Goal: Task Accomplishment & Management: Complete application form

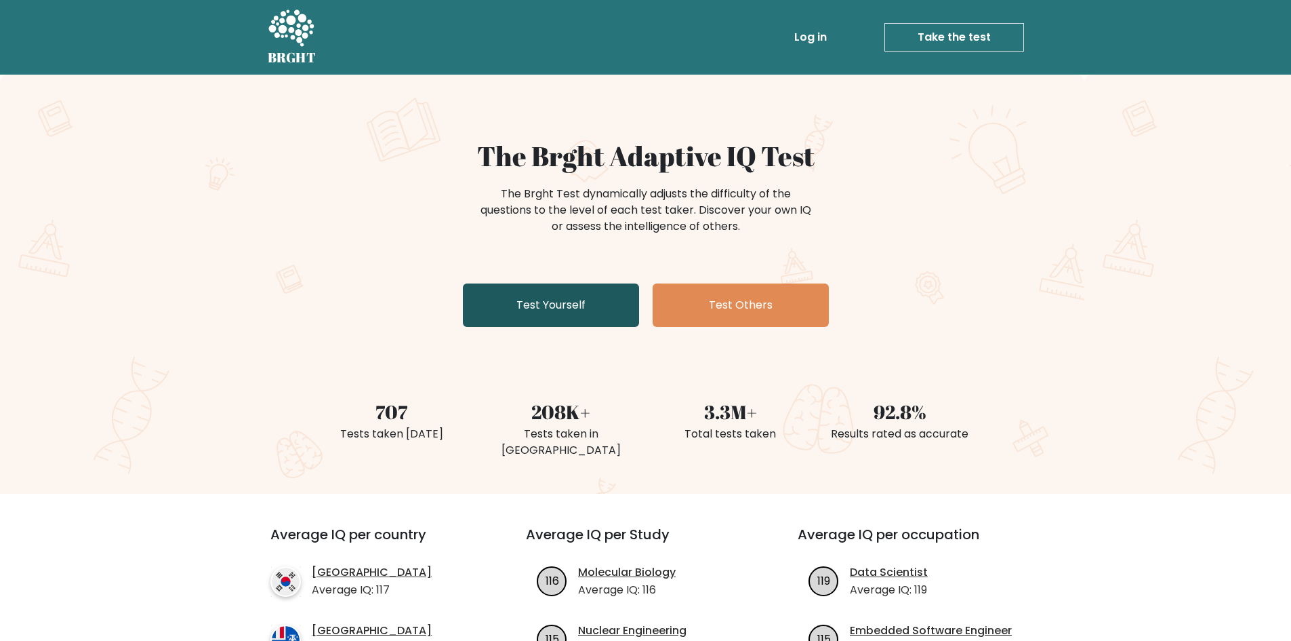
click at [603, 314] on link "Test Yourself" at bounding box center [551, 304] width 176 height 43
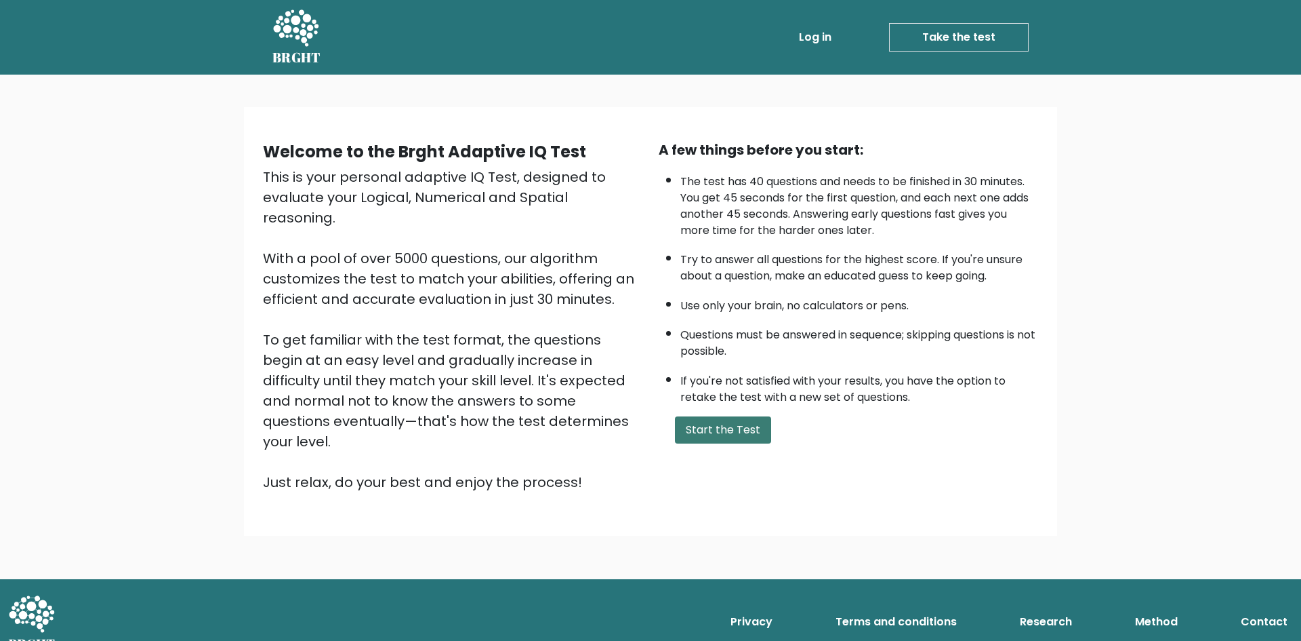
click at [728, 435] on button "Start the Test" at bounding box center [723, 429] width 96 height 27
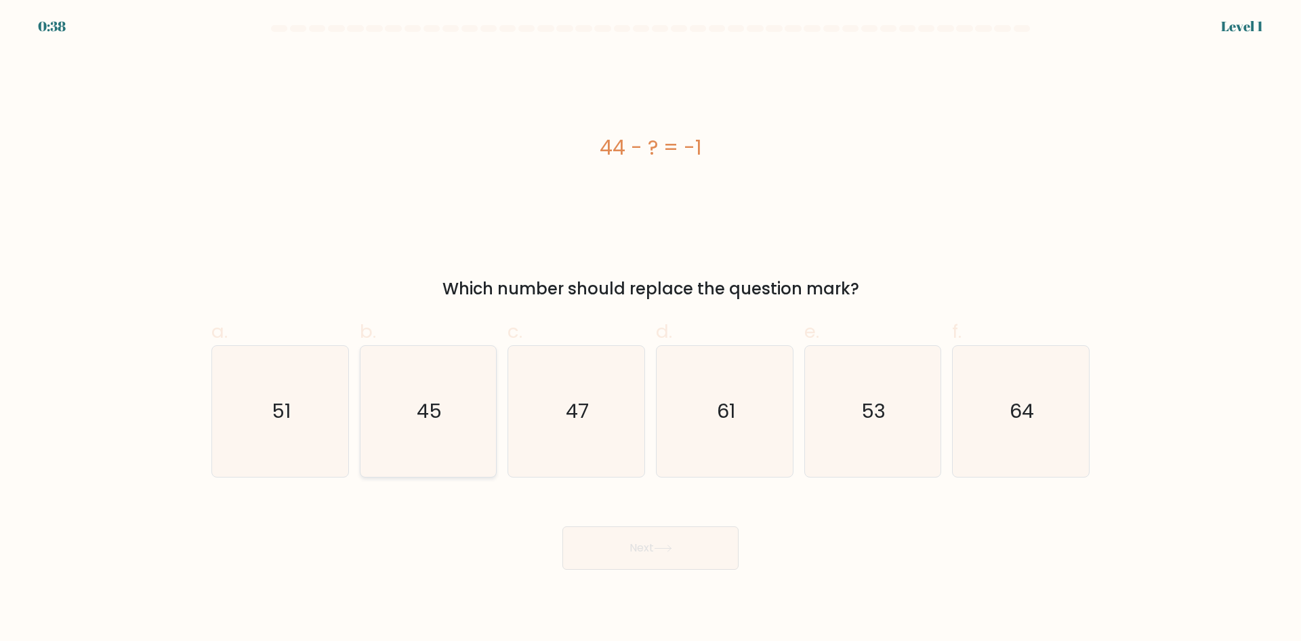
click at [460, 411] on icon "45" at bounding box center [428, 411] width 131 height 131
click at [651, 329] on input "b. 45" at bounding box center [651, 325] width 1 height 9
radio input "true"
click at [666, 536] on button "Next" at bounding box center [651, 547] width 176 height 43
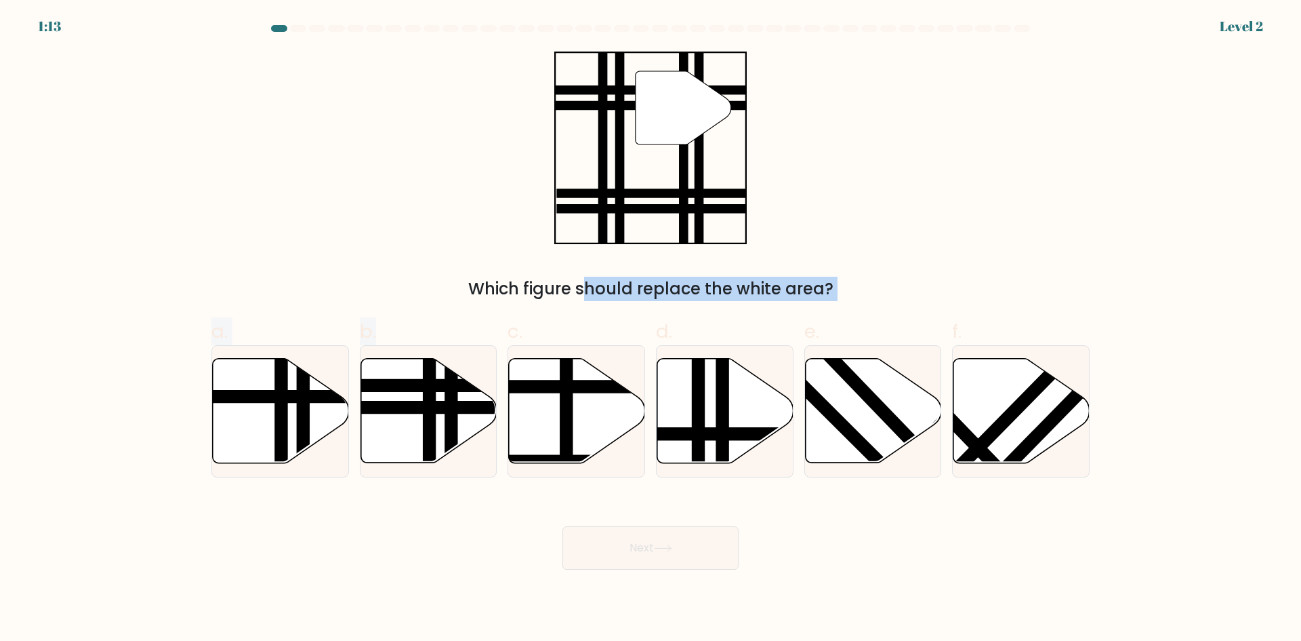
drag, startPoint x: 460, startPoint y: 388, endPoint x: 628, endPoint y: 185, distance: 263.4
click at [628, 185] on form at bounding box center [650, 297] width 1301 height 544
click at [430, 416] on line at bounding box center [430, 467] width 0 height 275
click at [651, 329] on input "b." at bounding box center [651, 325] width 1 height 9
radio input "true"
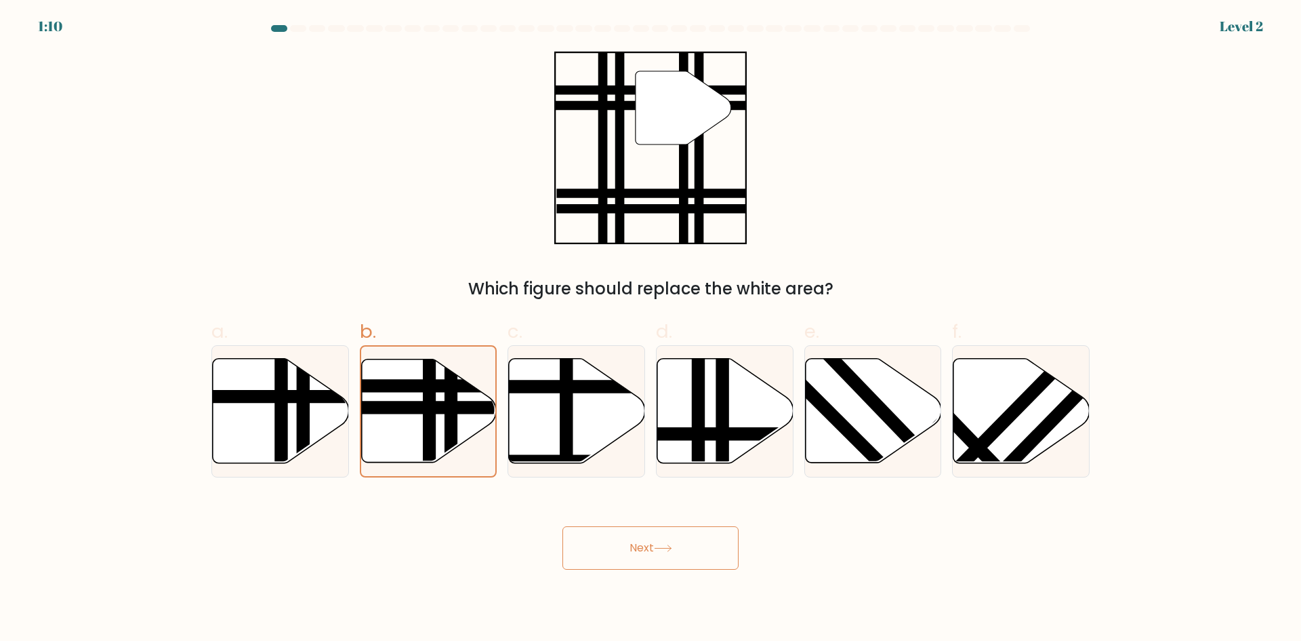
click at [684, 551] on button "Next" at bounding box center [651, 547] width 176 height 43
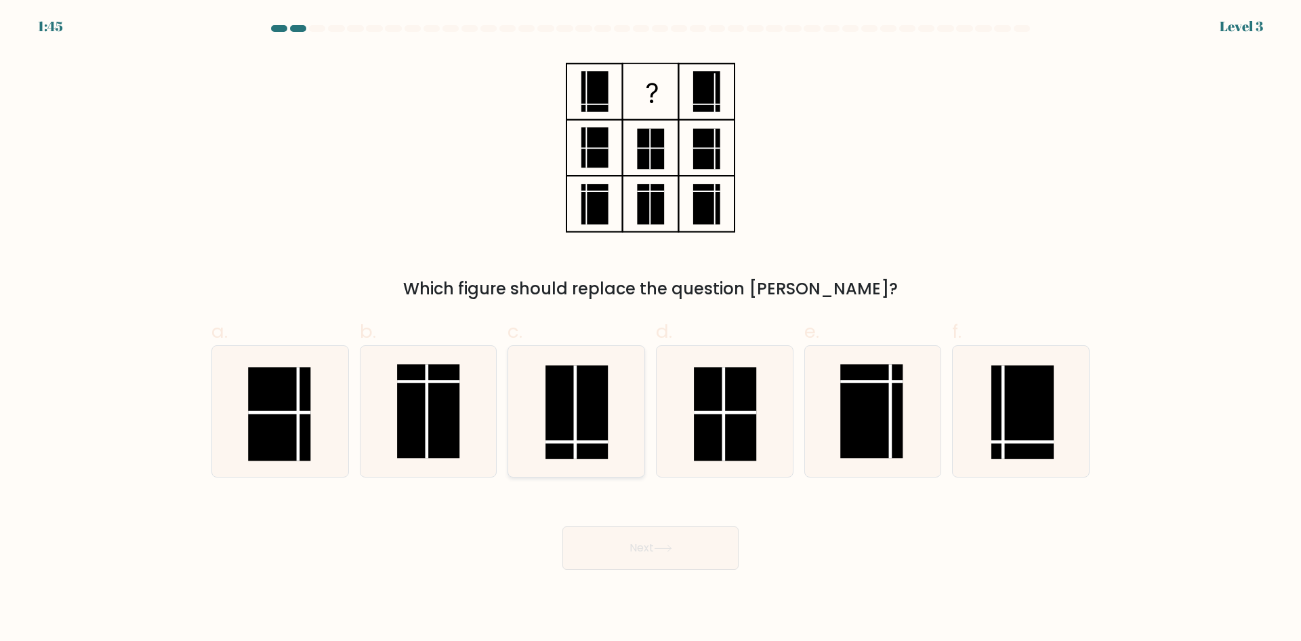
click at [581, 426] on rect at bounding box center [577, 412] width 62 height 94
click at [651, 329] on input "c." at bounding box center [651, 325] width 1 height 9
radio input "true"
click at [676, 540] on button "Next" at bounding box center [651, 547] width 176 height 43
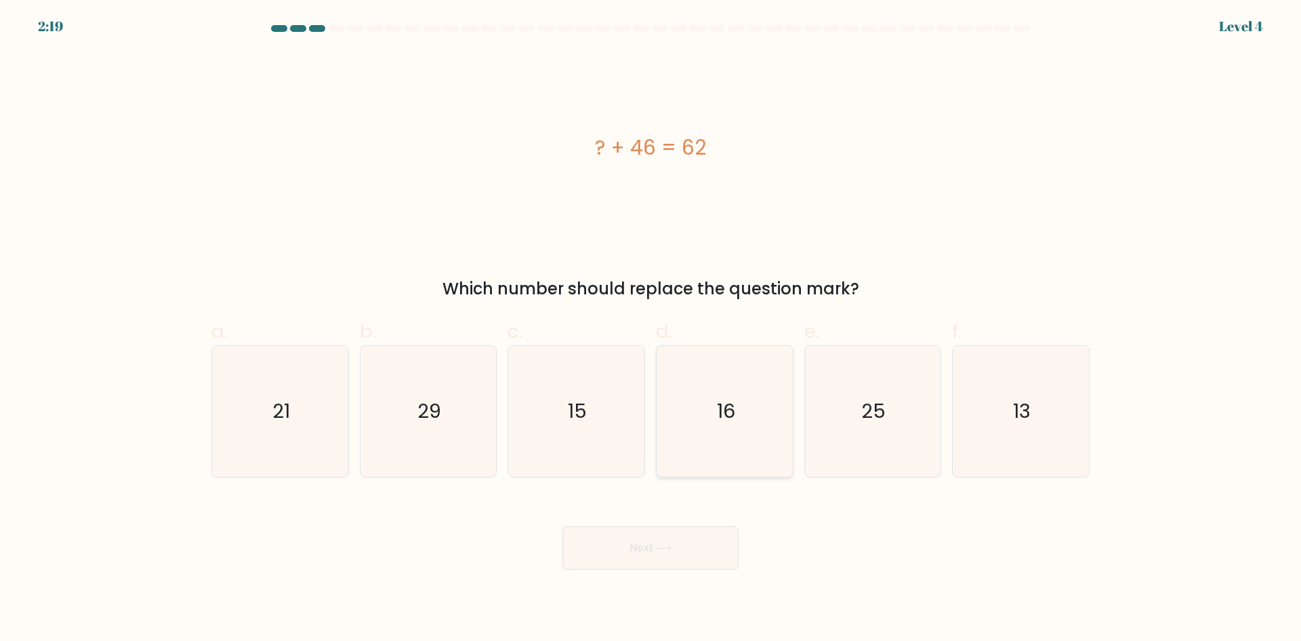
click at [723, 433] on icon "16" at bounding box center [725, 411] width 131 height 131
click at [651, 329] on input "d. 16" at bounding box center [651, 325] width 1 height 9
radio input "true"
click at [702, 548] on button "Next" at bounding box center [651, 547] width 176 height 43
click at [676, 551] on button "Next" at bounding box center [651, 547] width 176 height 43
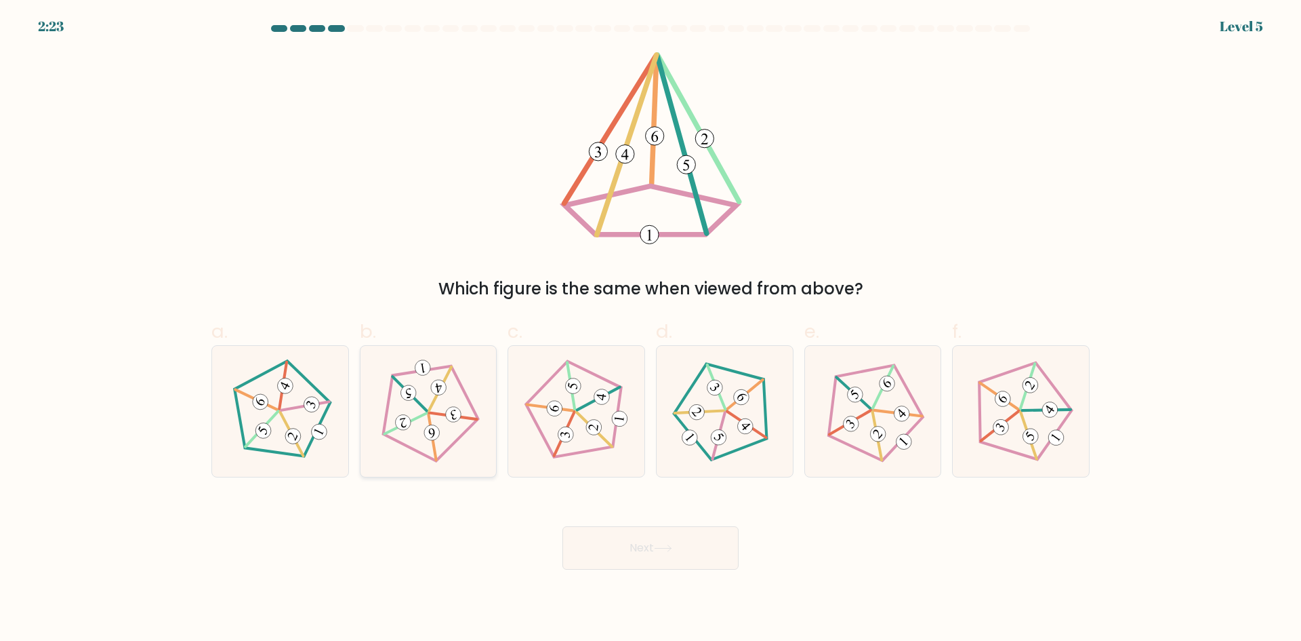
click at [442, 415] on 240 at bounding box center [453, 415] width 48 height 21
click at [651, 329] on input "b." at bounding box center [651, 325] width 1 height 9
radio input "true"
click at [649, 538] on button "Next" at bounding box center [651, 547] width 176 height 43
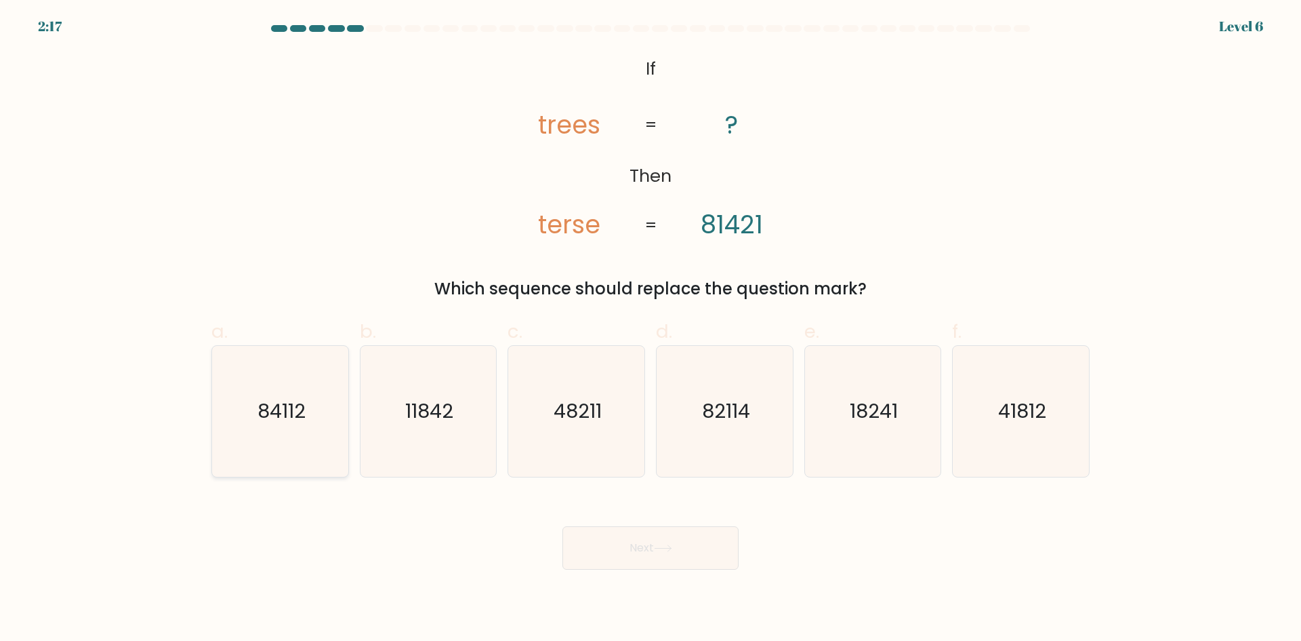
click at [322, 430] on icon "84112" at bounding box center [280, 411] width 131 height 131
click at [651, 329] on input "a. 84112" at bounding box center [651, 325] width 1 height 9
radio input "true"
click at [695, 547] on button "Next" at bounding box center [651, 547] width 176 height 43
click at [641, 548] on button "Next" at bounding box center [651, 547] width 176 height 43
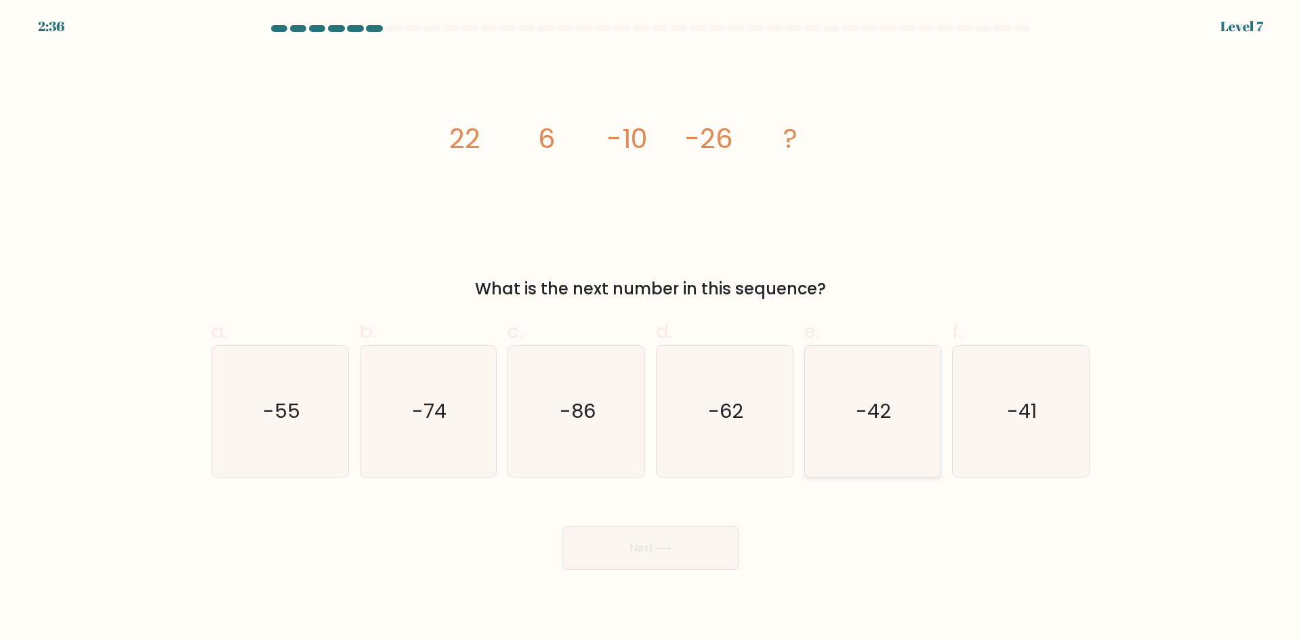
click at [848, 379] on icon "-42" at bounding box center [872, 411] width 131 height 131
click at [651, 329] on input "e. -42" at bounding box center [651, 325] width 1 height 9
radio input "true"
click at [674, 561] on button "Next" at bounding box center [651, 547] width 176 height 43
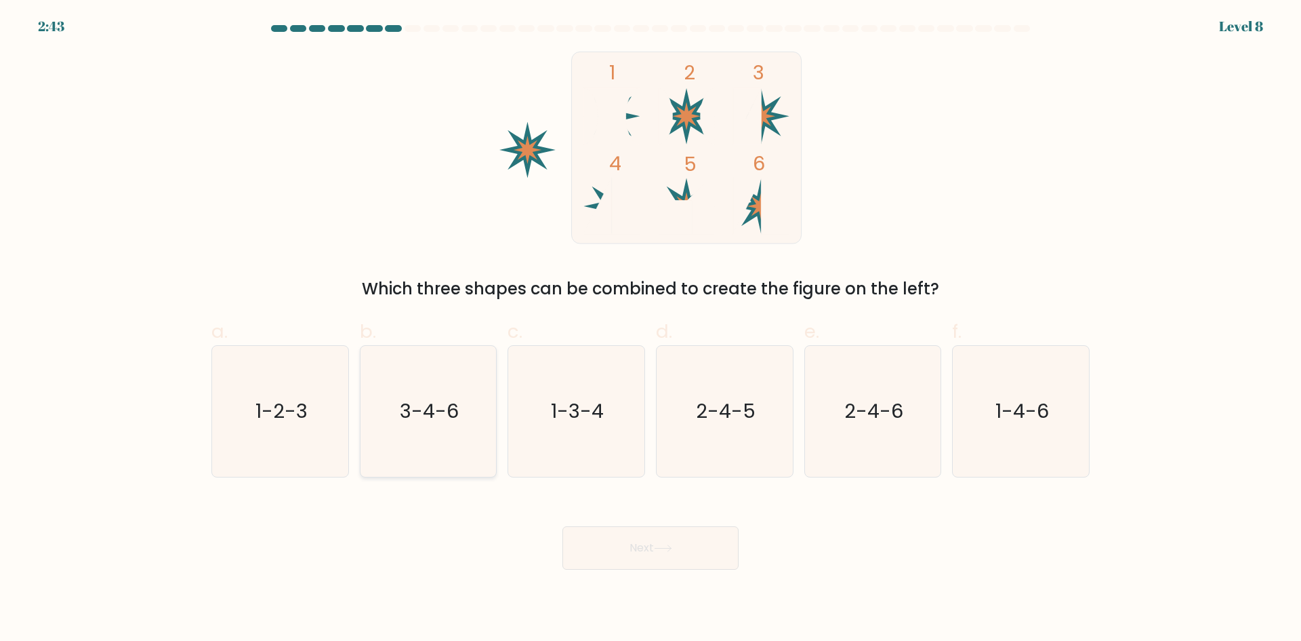
click at [453, 424] on text "3-4-6" at bounding box center [429, 410] width 59 height 27
click at [651, 329] on input "b. 3-4-6" at bounding box center [651, 325] width 1 height 9
radio input "true"
click at [675, 534] on button "Next" at bounding box center [651, 547] width 176 height 43
click at [654, 553] on button "Next" at bounding box center [651, 547] width 176 height 43
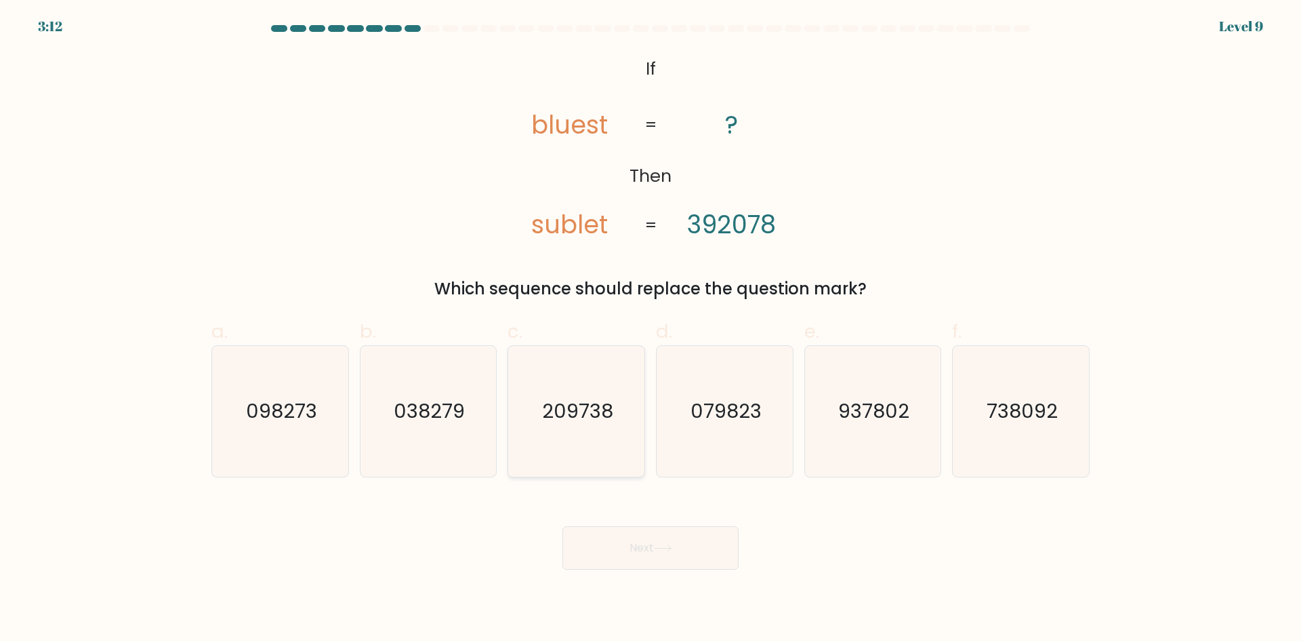
click at [587, 420] on text "209738" at bounding box center [577, 410] width 71 height 27
click at [651, 329] on input "c. 209738" at bounding box center [651, 325] width 1 height 9
radio input "true"
click at [654, 545] on button "Next" at bounding box center [651, 547] width 176 height 43
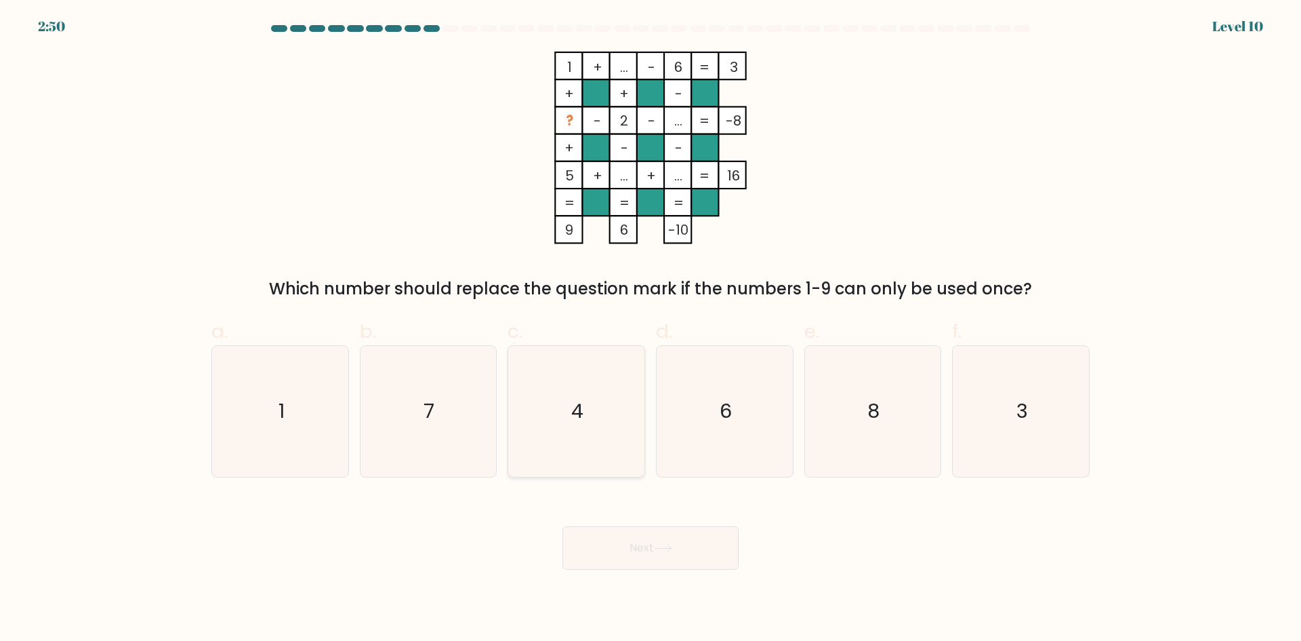
click at [557, 380] on icon "4" at bounding box center [576, 411] width 131 height 131
click at [651, 329] on input "c. 4" at bounding box center [651, 325] width 1 height 9
radio input "true"
click at [626, 535] on button "Next" at bounding box center [651, 547] width 176 height 43
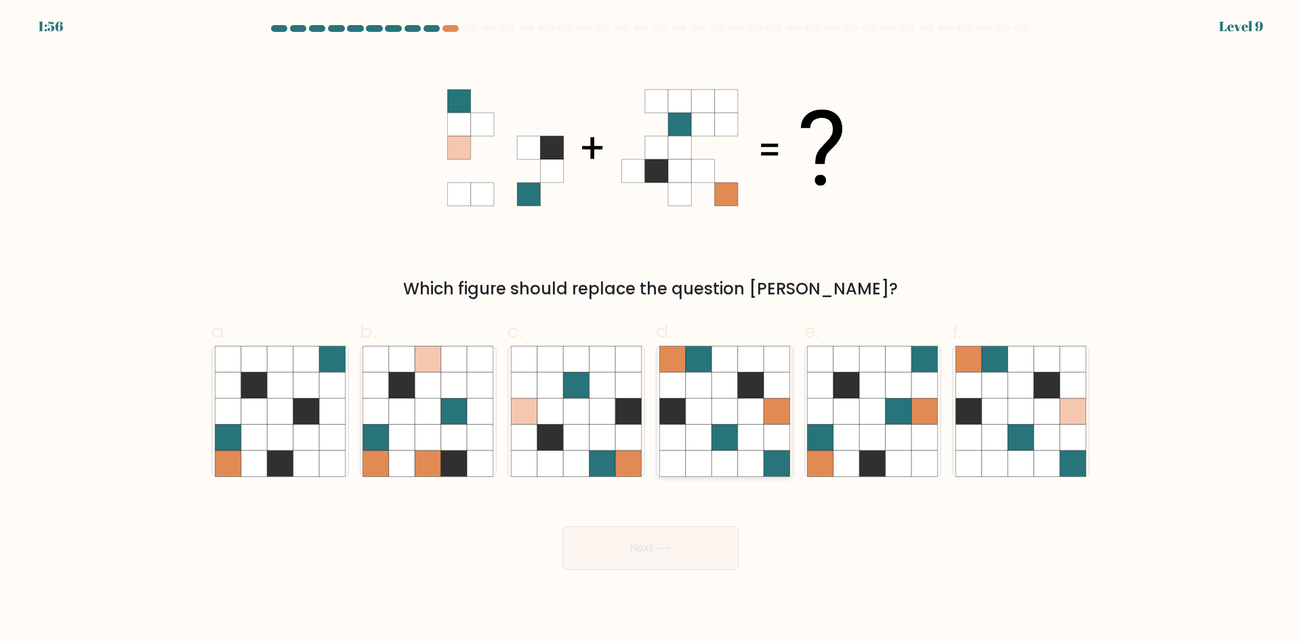
click at [722, 431] on icon at bounding box center [725, 437] width 26 height 26
click at [651, 329] on input "d." at bounding box center [651, 325] width 1 height 9
radio input "true"
click at [661, 548] on icon at bounding box center [663, 547] width 18 height 7
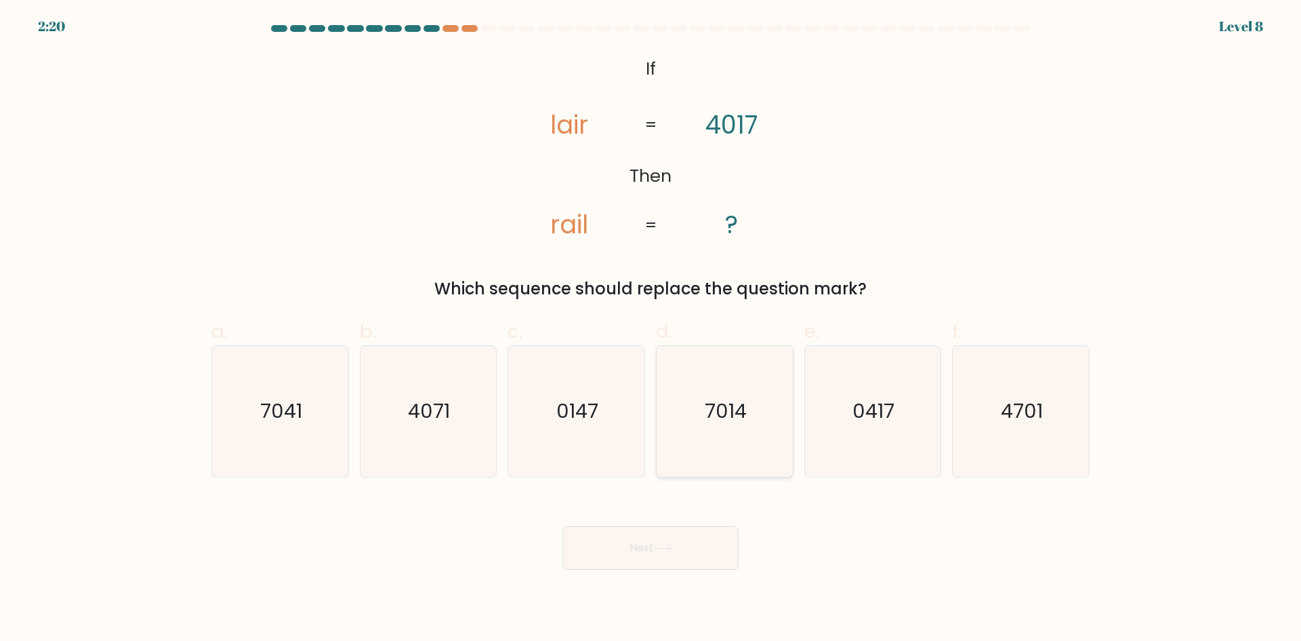
click at [695, 439] on icon "7014" at bounding box center [725, 411] width 131 height 131
click at [651, 329] on input "d. 7014" at bounding box center [651, 325] width 1 height 9
radio input "true"
click at [660, 547] on icon at bounding box center [663, 547] width 18 height 7
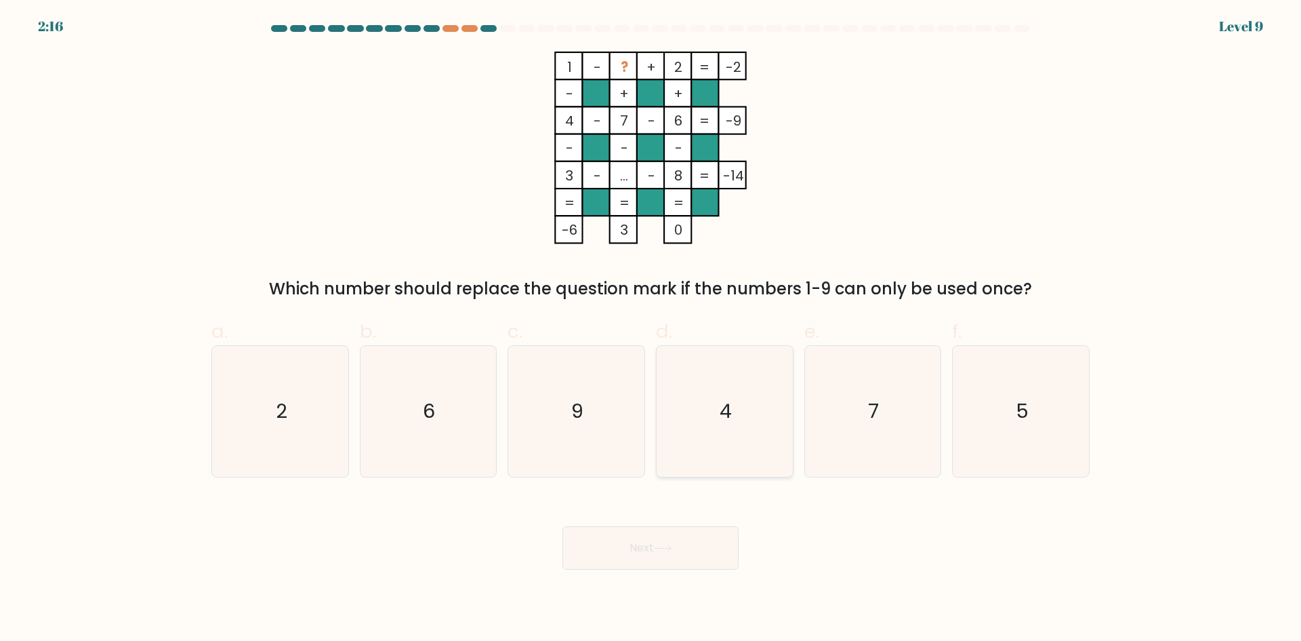
click at [745, 428] on icon "4" at bounding box center [725, 411] width 131 height 131
click at [651, 329] on input "d. 4" at bounding box center [651, 325] width 1 height 9
radio input "true"
click at [706, 547] on button "Next" at bounding box center [651, 547] width 176 height 43
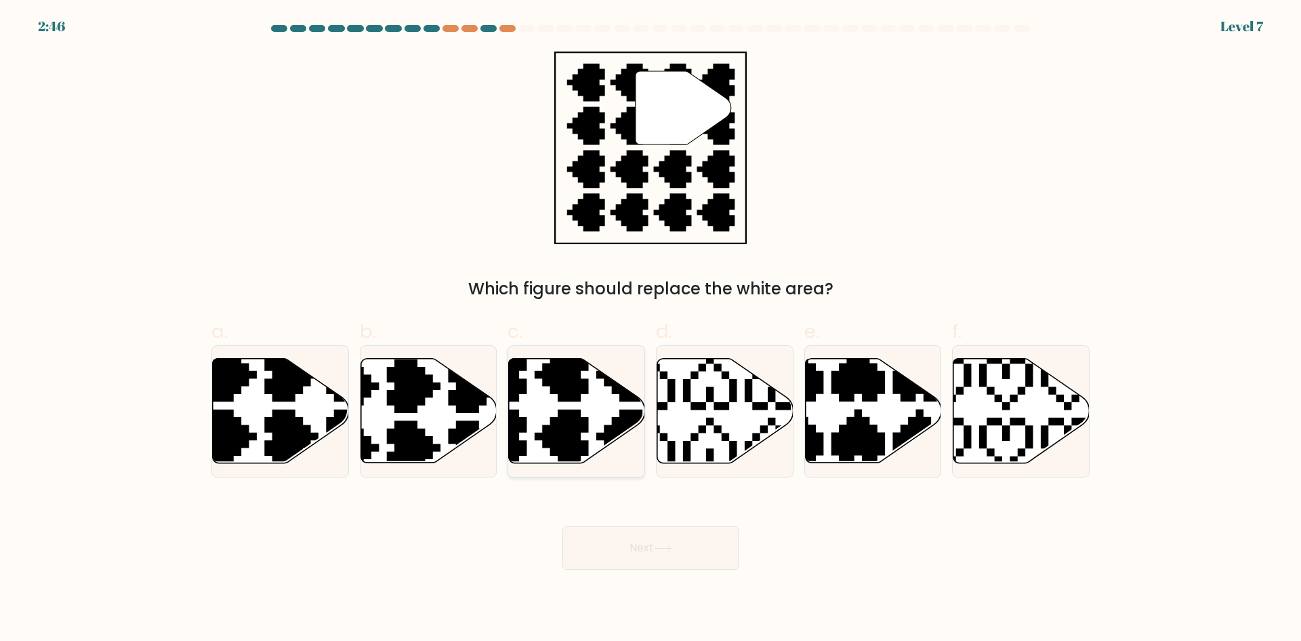
click at [573, 416] on icon at bounding box center [530, 466] width 239 height 239
click at [651, 329] on input "c." at bounding box center [651, 325] width 1 height 9
radio input "true"
click at [672, 544] on icon at bounding box center [663, 547] width 18 height 7
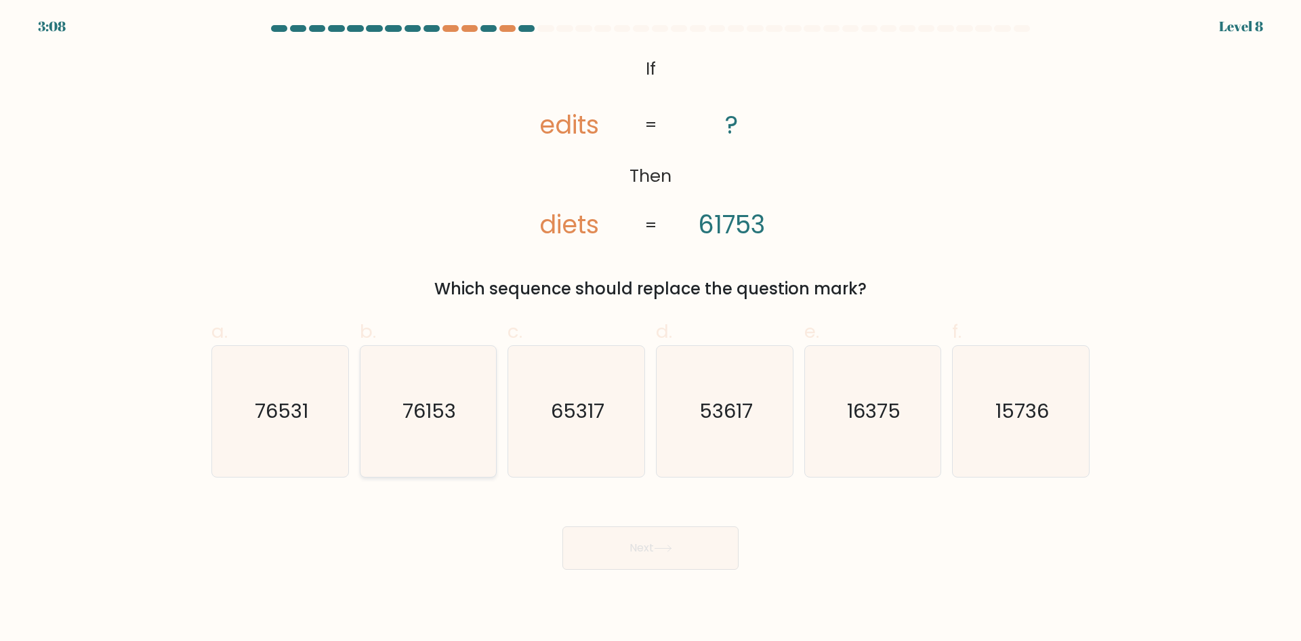
click at [417, 439] on icon "76153" at bounding box center [428, 411] width 131 height 131
click at [651, 329] on input "b. 76153" at bounding box center [651, 325] width 1 height 9
radio input "true"
click at [666, 538] on button "Next" at bounding box center [651, 547] width 176 height 43
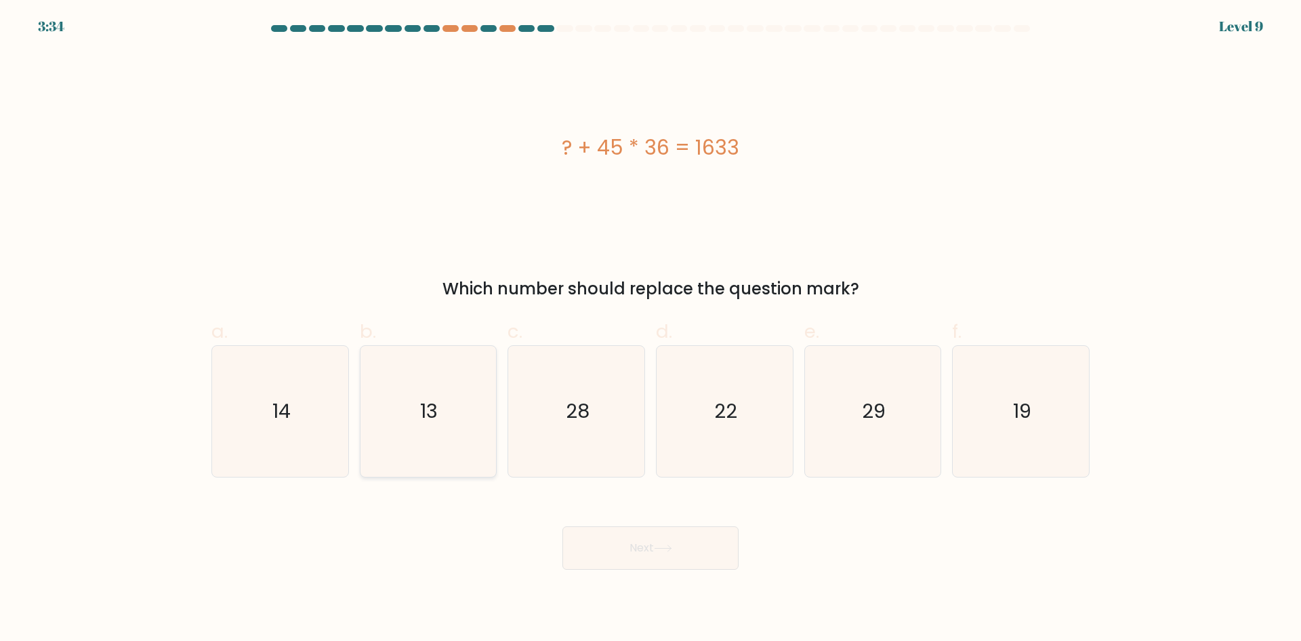
click at [424, 452] on icon "13" at bounding box center [428, 411] width 131 height 131
click at [651, 329] on input "b. 13" at bounding box center [651, 325] width 1 height 9
radio input "true"
click at [662, 540] on button "Next" at bounding box center [651, 547] width 176 height 43
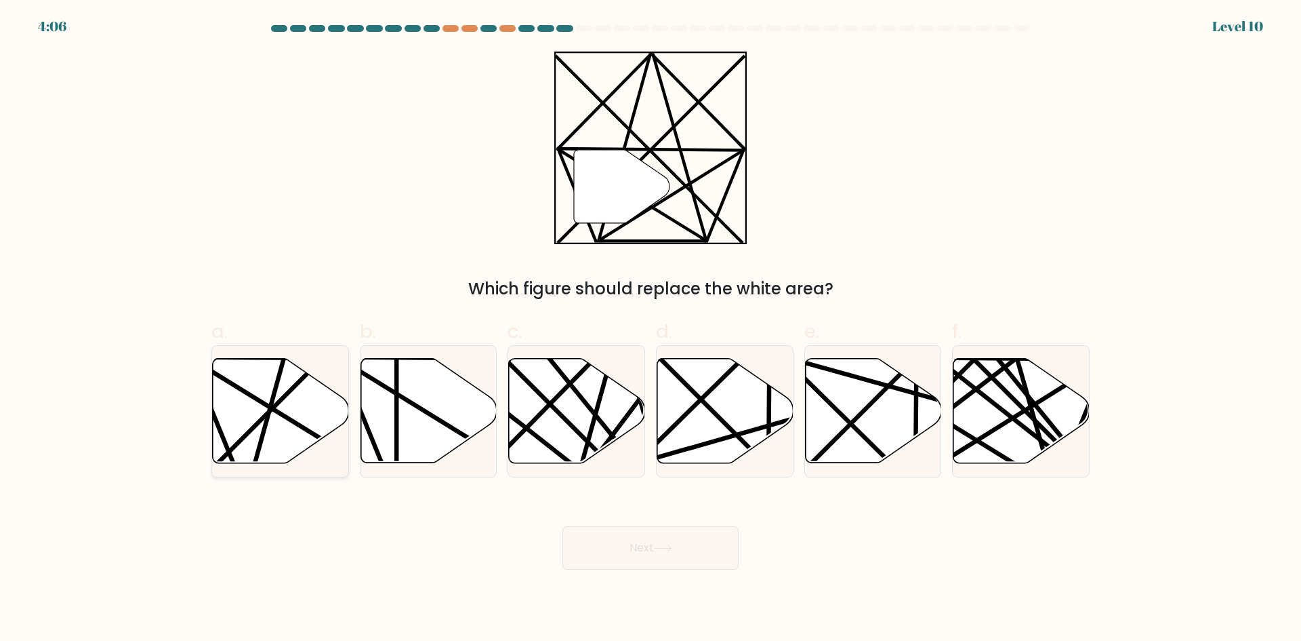
click at [277, 430] on icon at bounding box center [281, 411] width 136 height 104
click at [651, 329] on input "a." at bounding box center [651, 325] width 1 height 9
radio input "true"
click at [676, 547] on button "Next" at bounding box center [651, 547] width 176 height 43
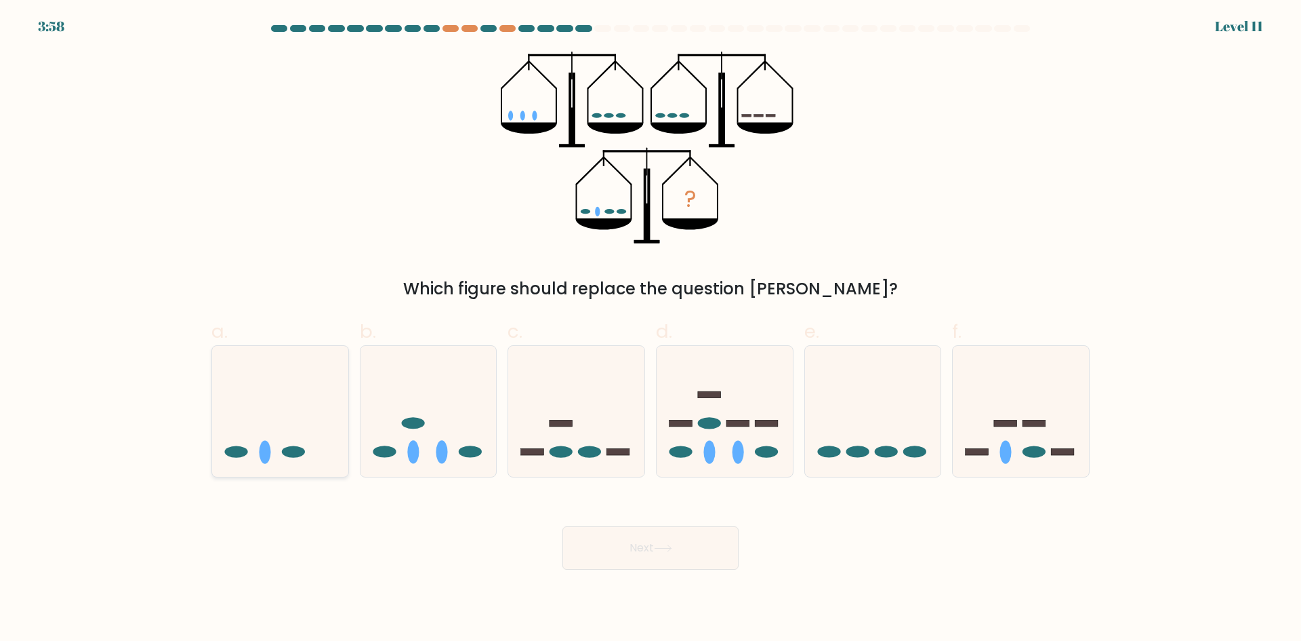
click at [319, 443] on icon at bounding box center [280, 411] width 136 height 113
click at [651, 329] on input "a." at bounding box center [651, 325] width 1 height 9
radio input "true"
click at [633, 541] on button "Next" at bounding box center [651, 547] width 176 height 43
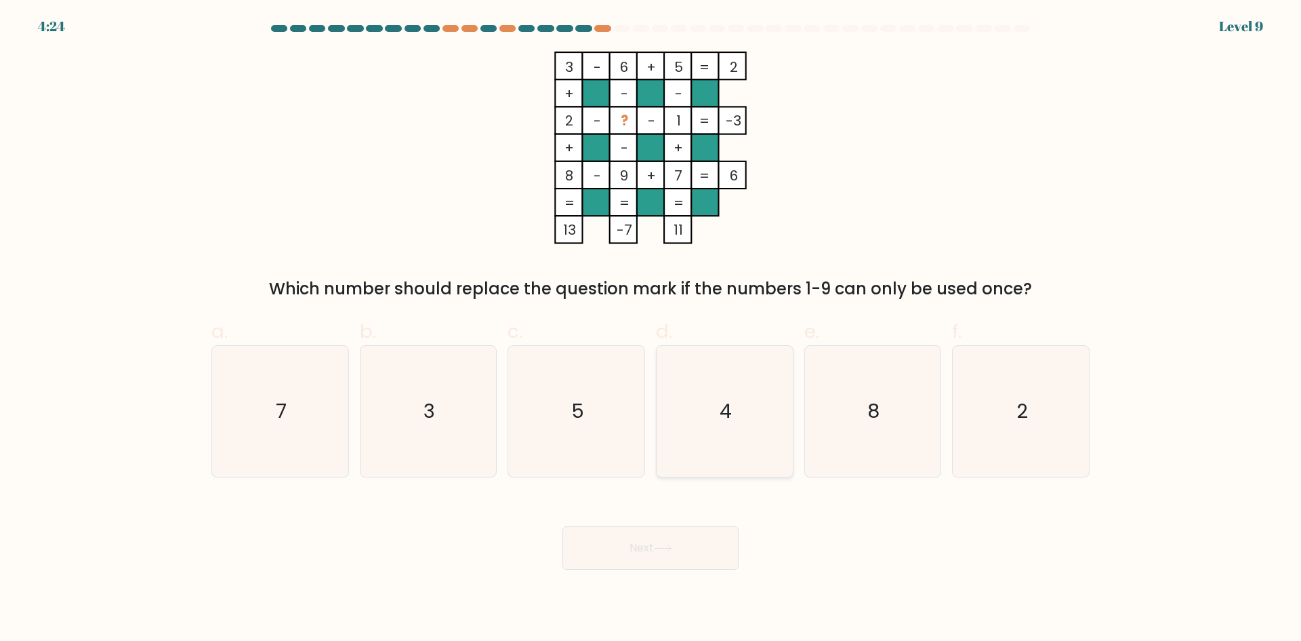
click at [708, 386] on icon "4" at bounding box center [725, 411] width 131 height 131
click at [651, 329] on input "d. 4" at bounding box center [651, 325] width 1 height 9
radio input "true"
click at [672, 547] on icon at bounding box center [663, 547] width 18 height 7
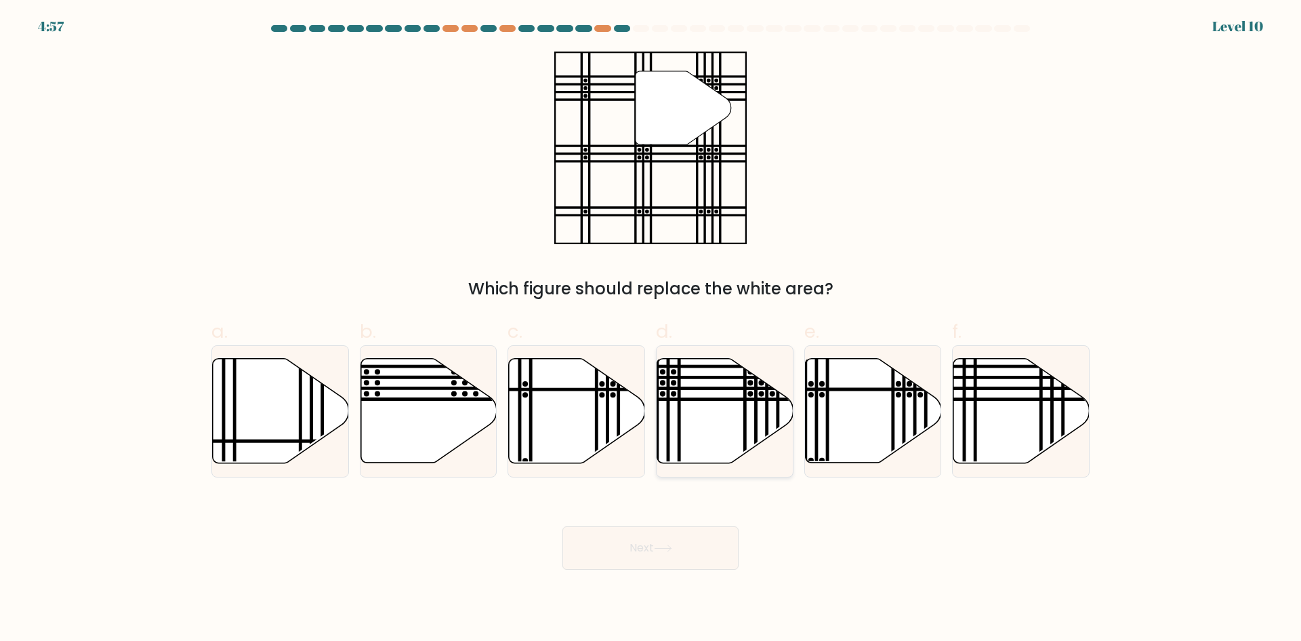
click at [702, 388] on line at bounding box center [680, 388] width 275 height 0
click at [651, 329] on input "d." at bounding box center [651, 325] width 1 height 9
radio input "true"
click at [677, 549] on button "Next" at bounding box center [651, 547] width 176 height 43
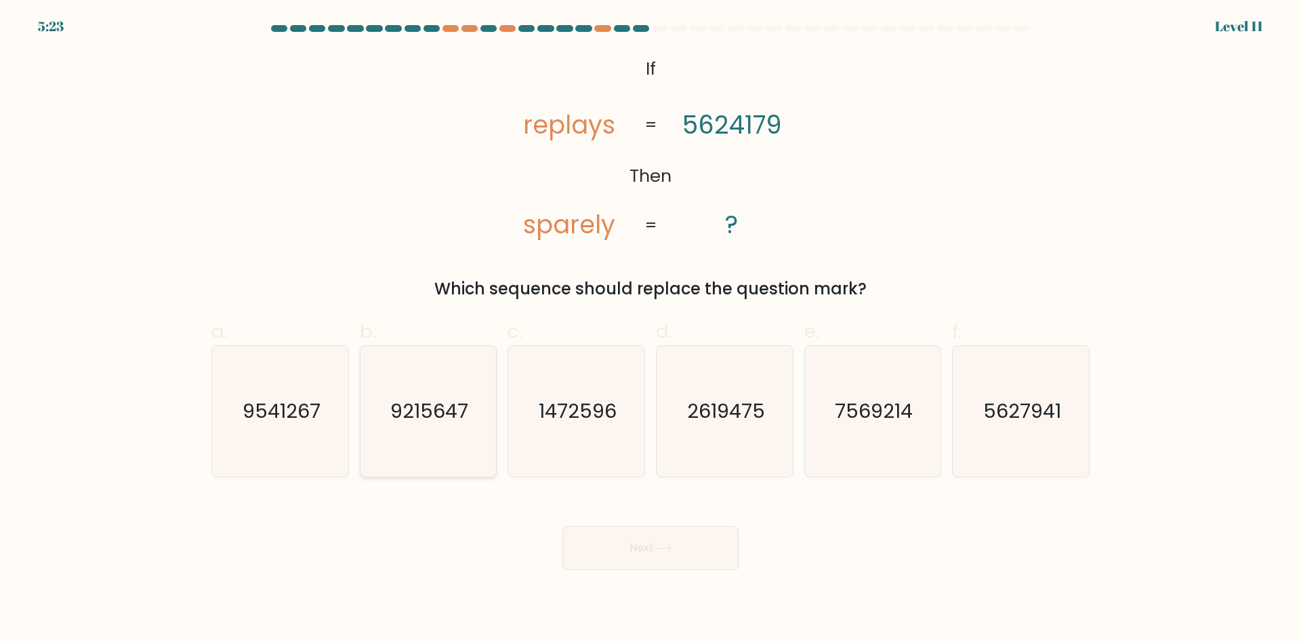
click at [448, 401] on text "9215647" at bounding box center [429, 410] width 78 height 27
click at [651, 329] on input "b. 9215647" at bounding box center [651, 325] width 1 height 9
radio input "true"
click at [687, 556] on button "Next" at bounding box center [651, 547] width 176 height 43
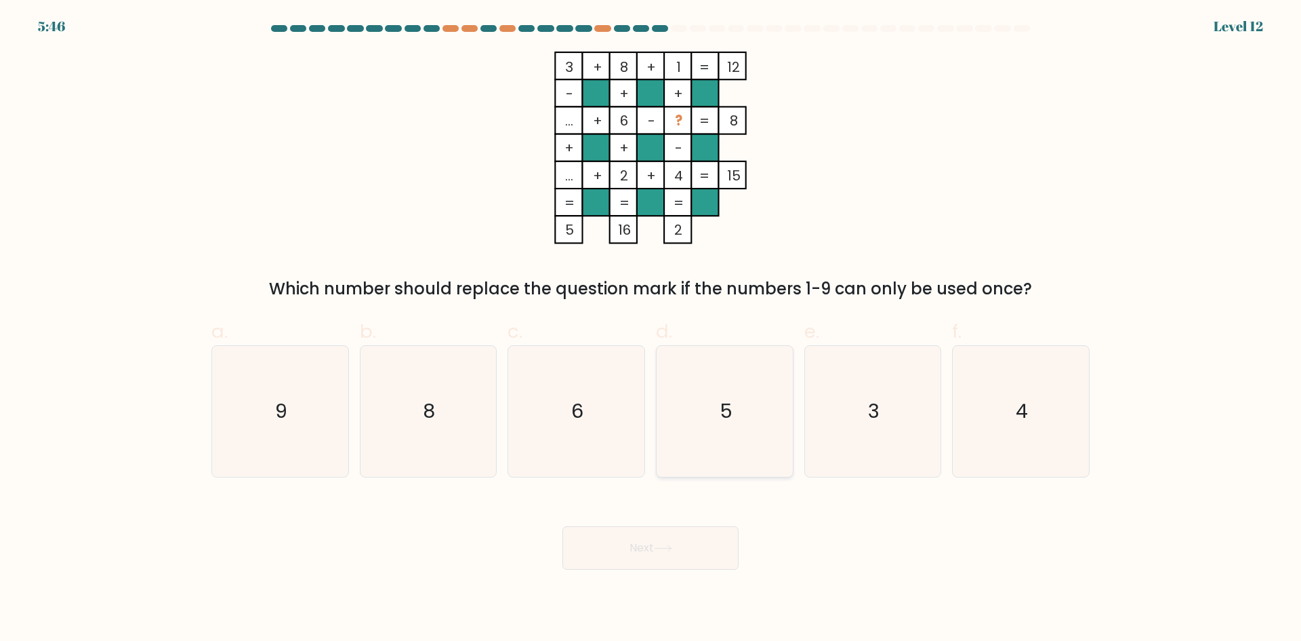
click at [704, 447] on icon "5" at bounding box center [725, 411] width 131 height 131
click at [651, 329] on input "d. 5" at bounding box center [651, 325] width 1 height 9
radio input "true"
click at [666, 558] on button "Next" at bounding box center [651, 547] width 176 height 43
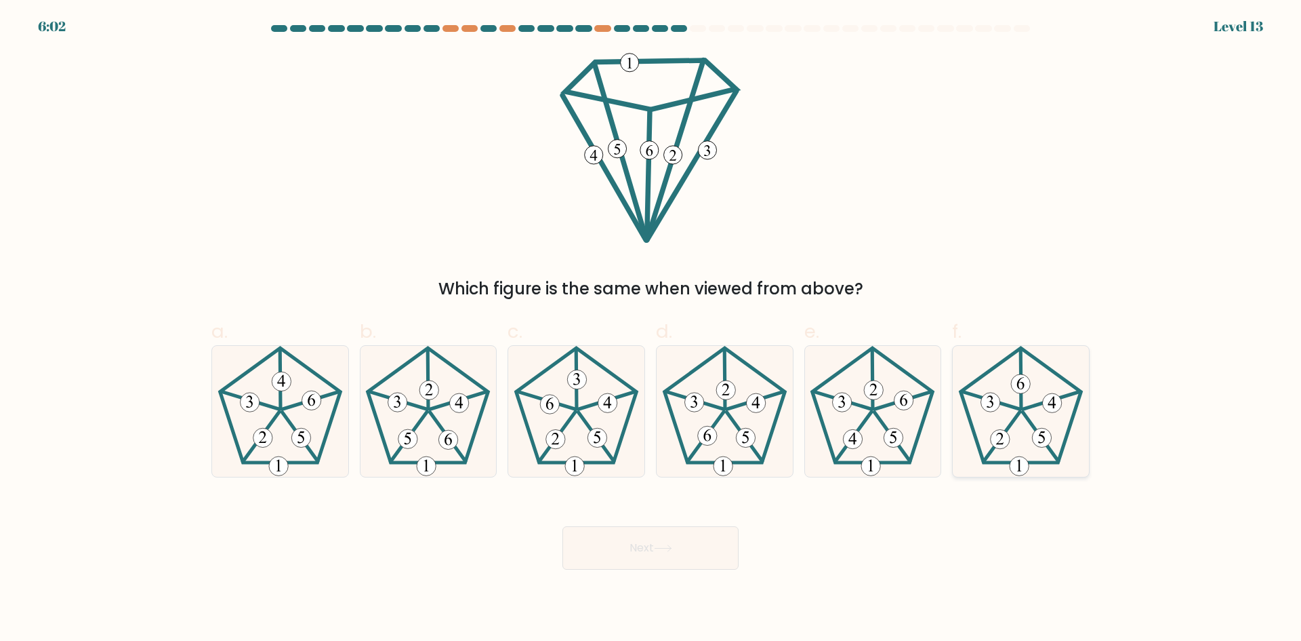
click at [1028, 433] on icon at bounding box center [1021, 411] width 131 height 131
click at [651, 329] on input "f." at bounding box center [651, 325] width 1 height 9
radio input "true"
click at [659, 555] on button "Next" at bounding box center [651, 547] width 176 height 43
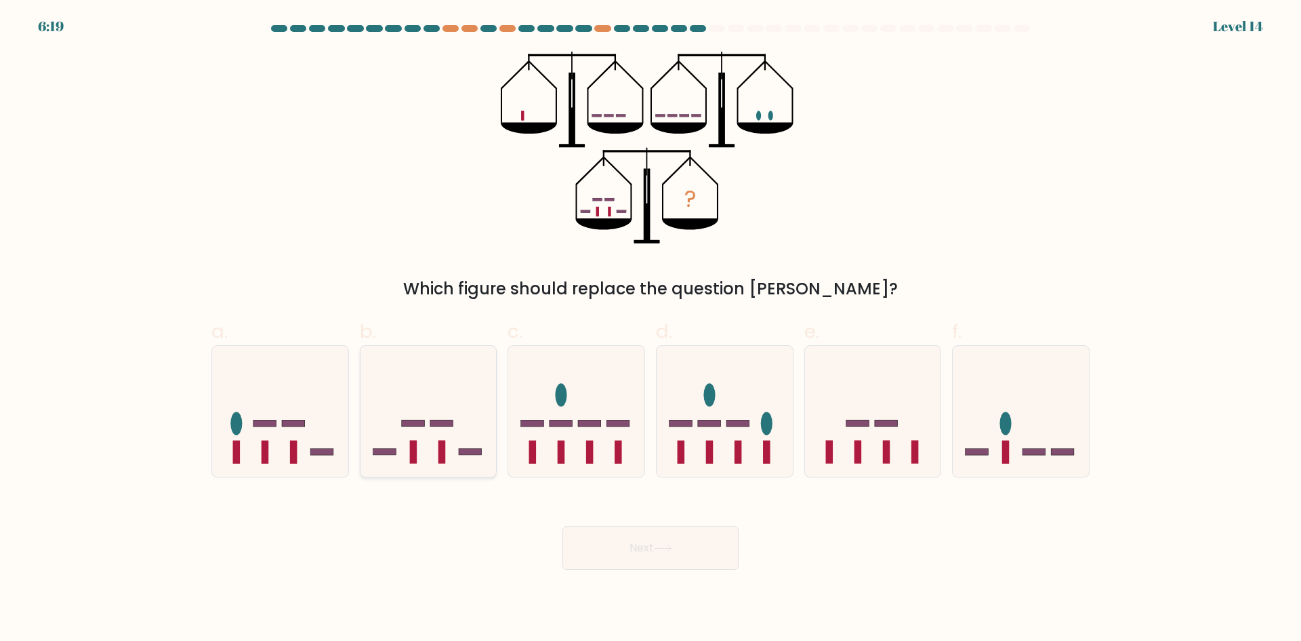
click at [470, 447] on icon at bounding box center [429, 411] width 136 height 113
click at [651, 329] on input "b." at bounding box center [651, 325] width 1 height 9
radio input "true"
click at [681, 542] on button "Next" at bounding box center [651, 547] width 176 height 43
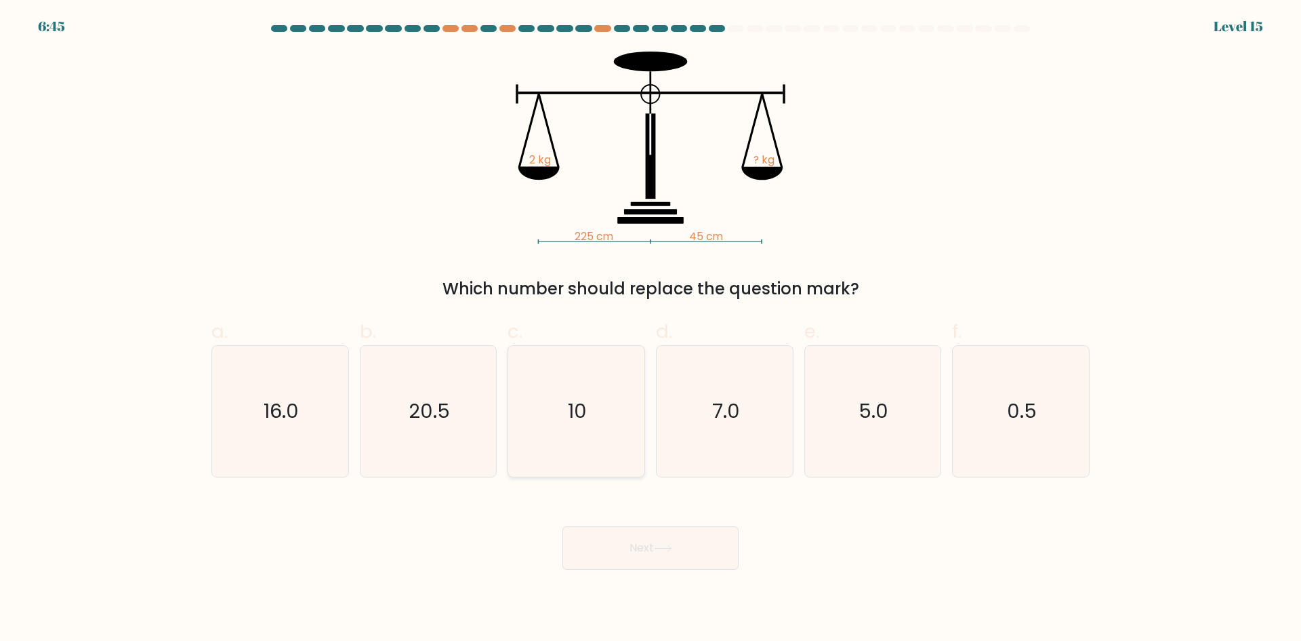
click at [566, 405] on icon "10" at bounding box center [576, 411] width 131 height 131
click at [651, 329] on input "c. 10" at bounding box center [651, 325] width 1 height 9
radio input "true"
click at [661, 540] on button "Next" at bounding box center [651, 547] width 176 height 43
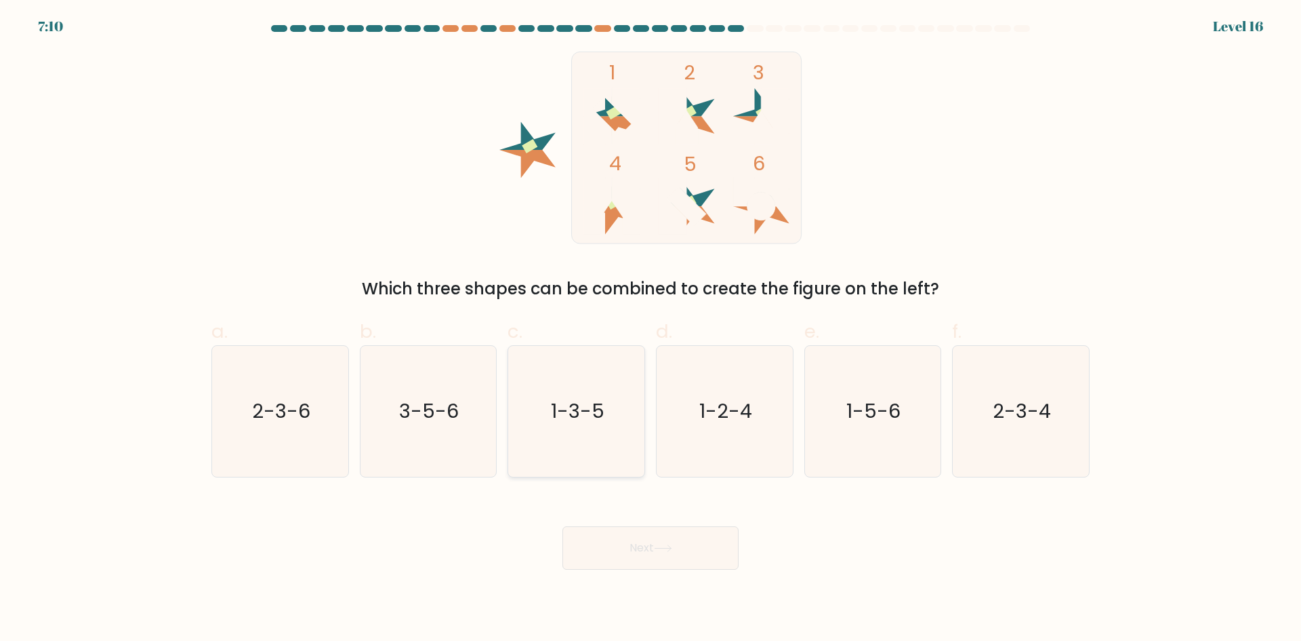
click at [569, 418] on text "1-3-5" at bounding box center [578, 410] width 54 height 27
click at [651, 329] on input "c. 1-3-5" at bounding box center [651, 325] width 1 height 9
radio input "true"
click at [656, 547] on button "Next" at bounding box center [651, 547] width 176 height 43
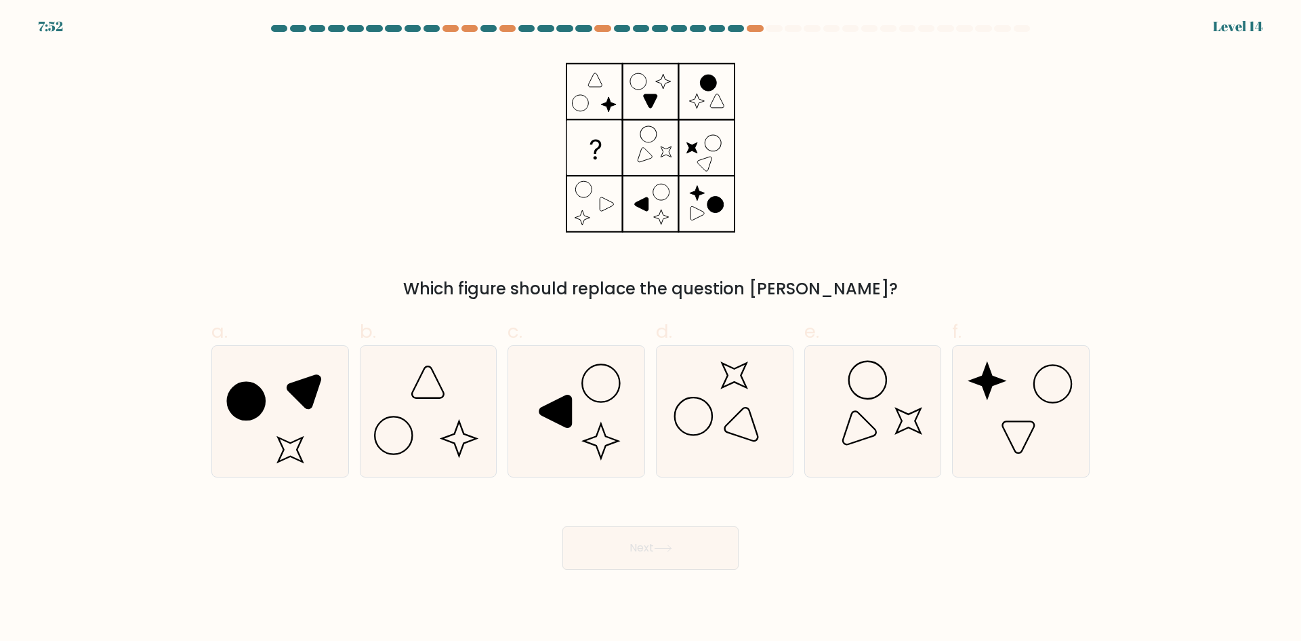
click at [731, 28] on div at bounding box center [736, 28] width 16 height 7
click at [305, 422] on icon at bounding box center [280, 411] width 131 height 131
click at [651, 329] on input "a." at bounding box center [651, 325] width 1 height 9
radio input "true"
click at [667, 544] on icon at bounding box center [663, 547] width 18 height 7
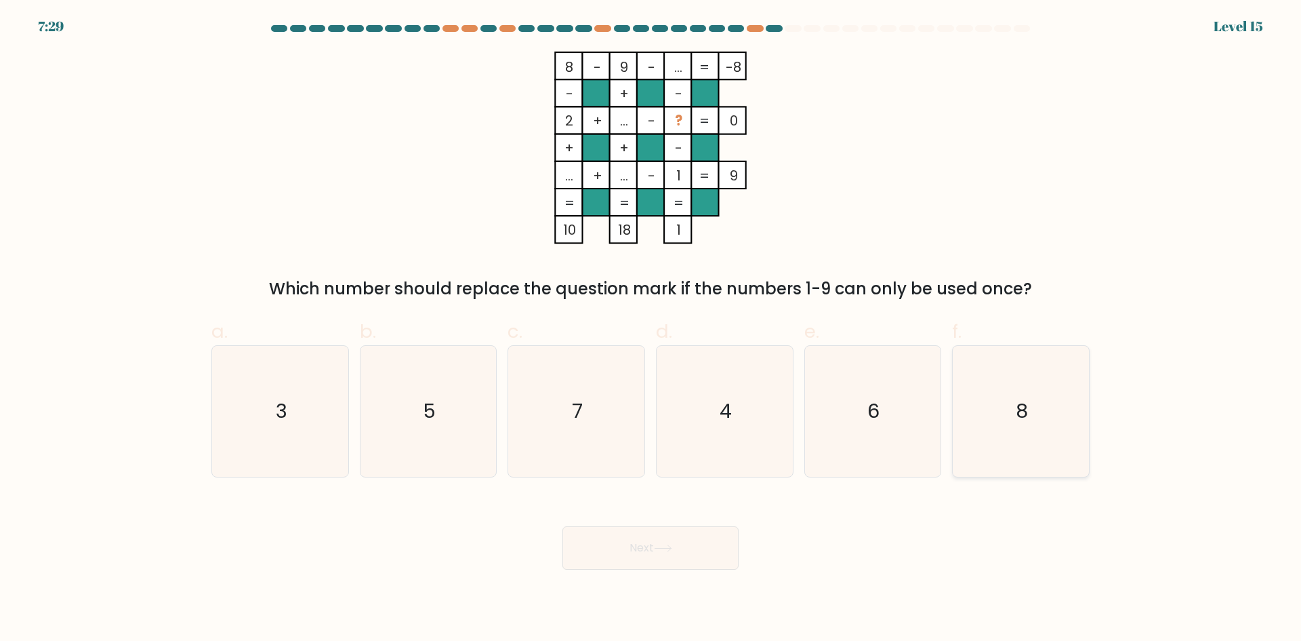
click at [1000, 407] on icon "8" at bounding box center [1021, 411] width 131 height 131
click at [651, 329] on input "f. 8" at bounding box center [651, 325] width 1 height 9
radio input "true"
click at [672, 545] on icon at bounding box center [663, 547] width 18 height 7
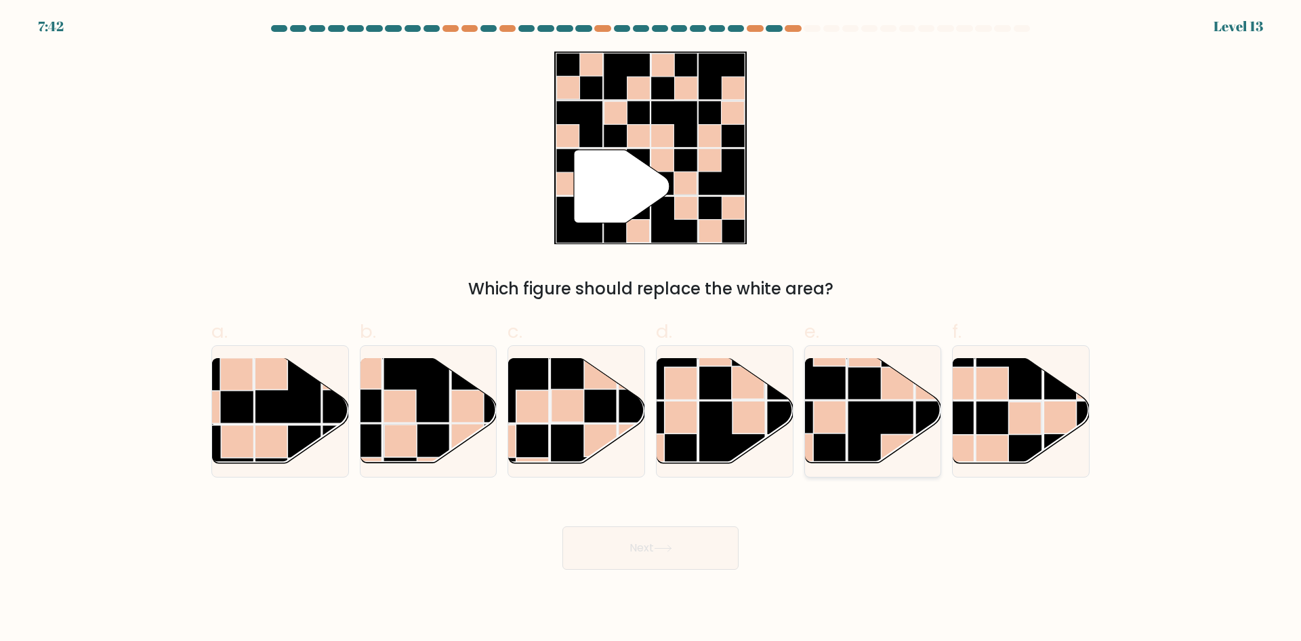
click at [846, 430] on rect at bounding box center [829, 417] width 33 height 33
click at [651, 329] on input "e." at bounding box center [651, 325] width 1 height 9
radio input "true"
click at [658, 543] on button "Next" at bounding box center [651, 547] width 176 height 43
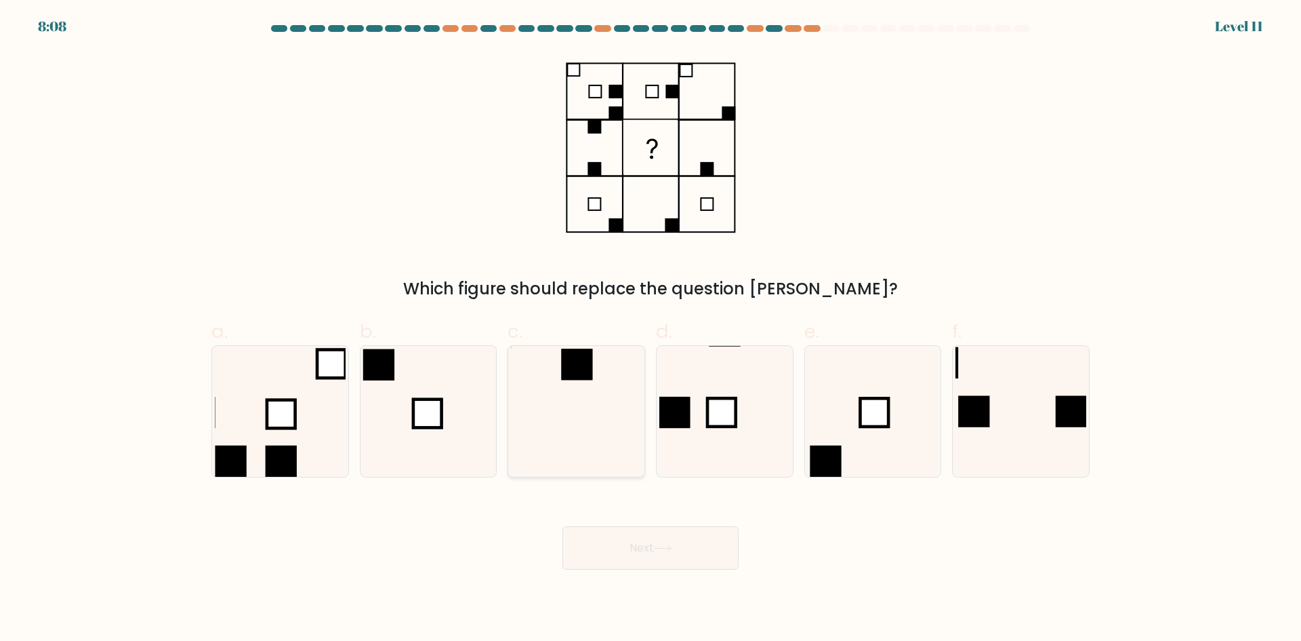
click at [613, 403] on icon at bounding box center [576, 411] width 131 height 131
click at [651, 329] on input "c." at bounding box center [651, 325] width 1 height 9
radio input "true"
click at [671, 550] on icon at bounding box center [663, 547] width 18 height 7
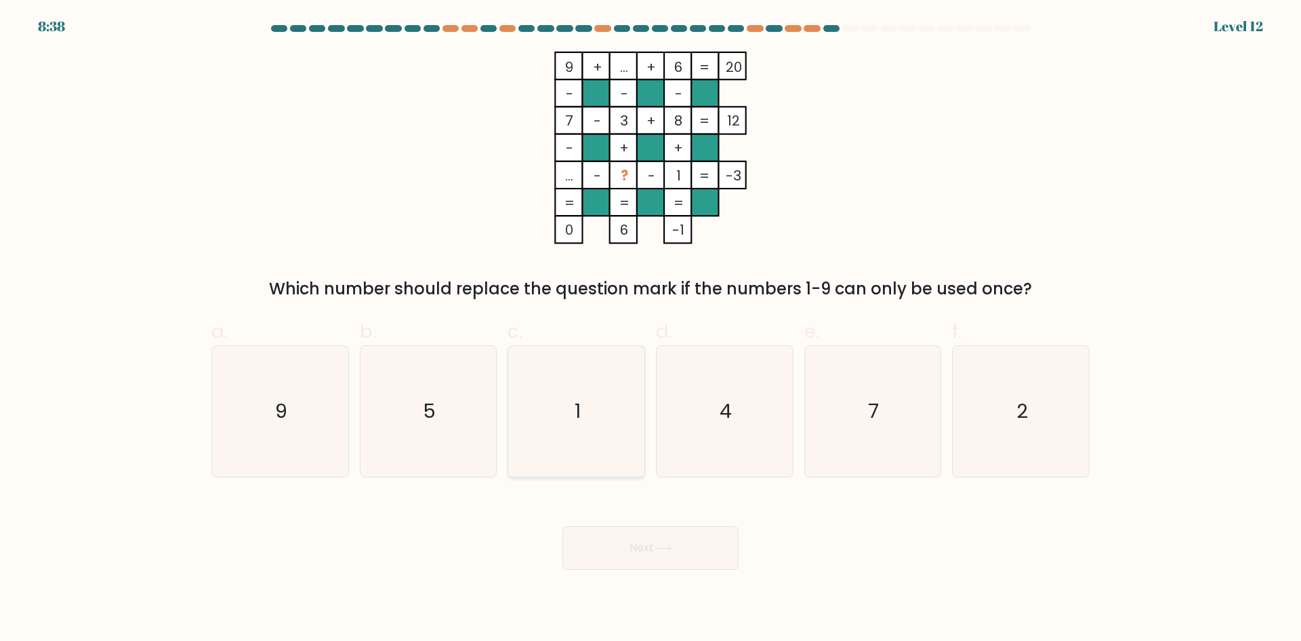
click at [601, 453] on icon "1" at bounding box center [576, 411] width 131 height 131
click at [651, 329] on input "c. 1" at bounding box center [651, 325] width 1 height 9
radio input "true"
click at [641, 543] on button "Next" at bounding box center [651, 547] width 176 height 43
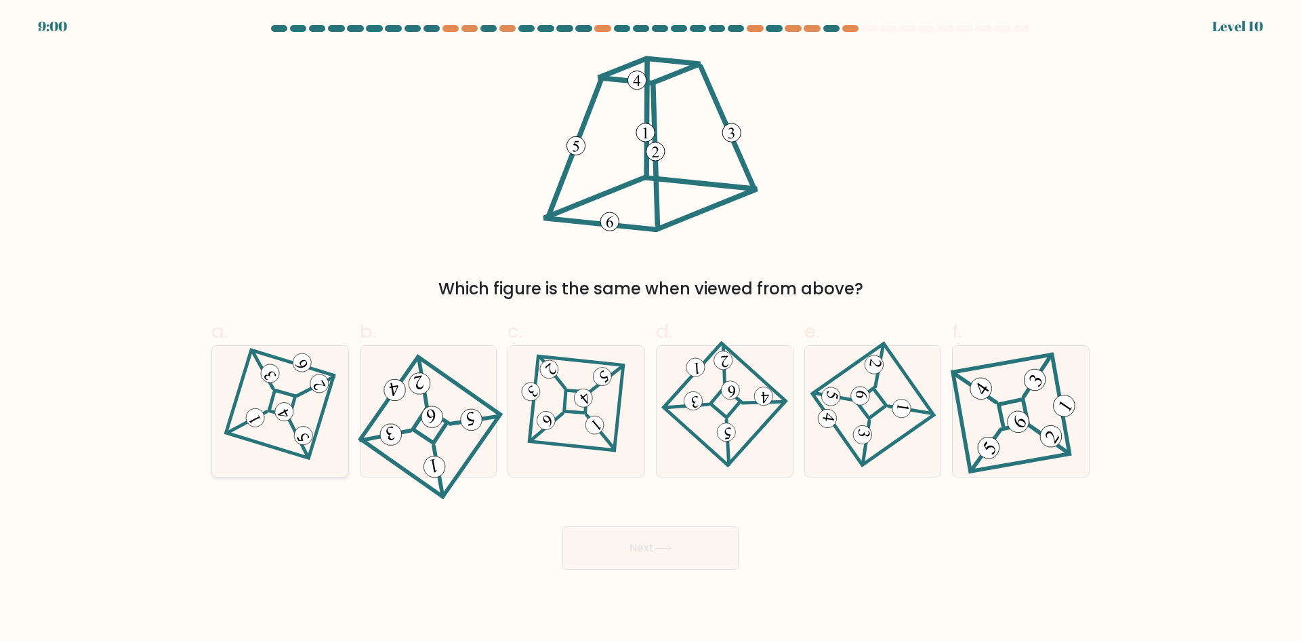
click at [274, 399] on 273 at bounding box center [281, 403] width 27 height 27
click at [651, 329] on input "a." at bounding box center [651, 325] width 1 height 9
radio input "true"
click at [672, 544] on icon at bounding box center [663, 547] width 18 height 7
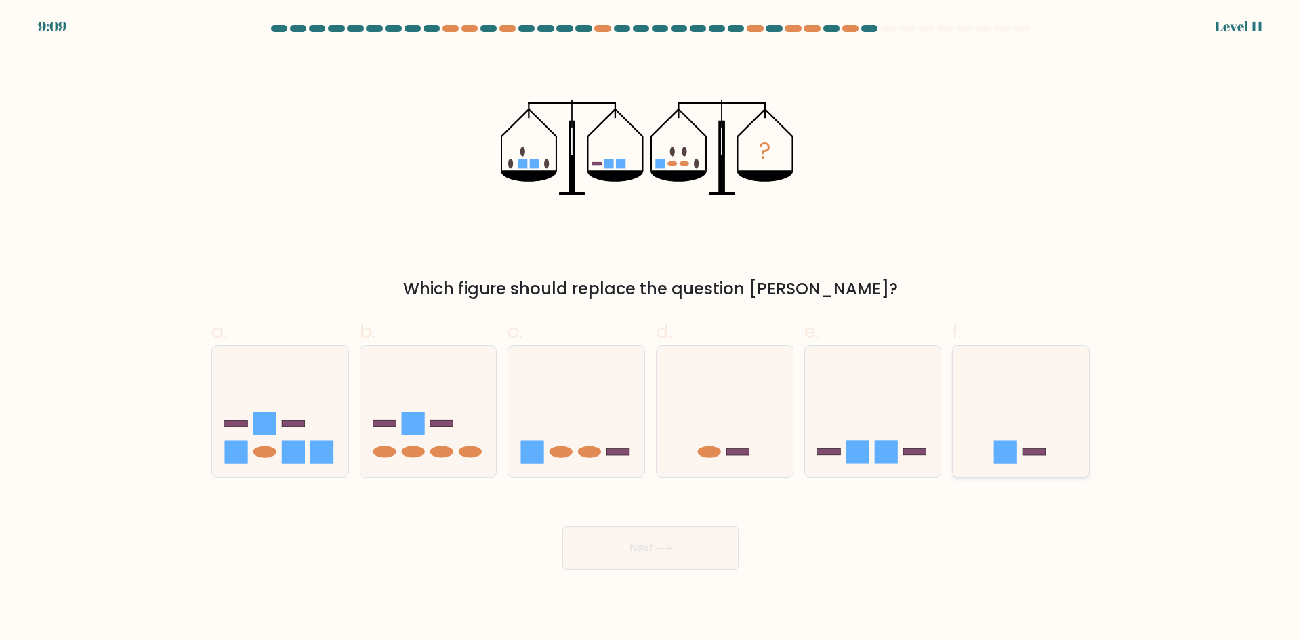
click at [993, 456] on icon at bounding box center [1021, 411] width 136 height 113
click at [651, 329] on input "f." at bounding box center [651, 325] width 1 height 9
radio input "true"
click at [705, 547] on button "Next" at bounding box center [651, 547] width 176 height 43
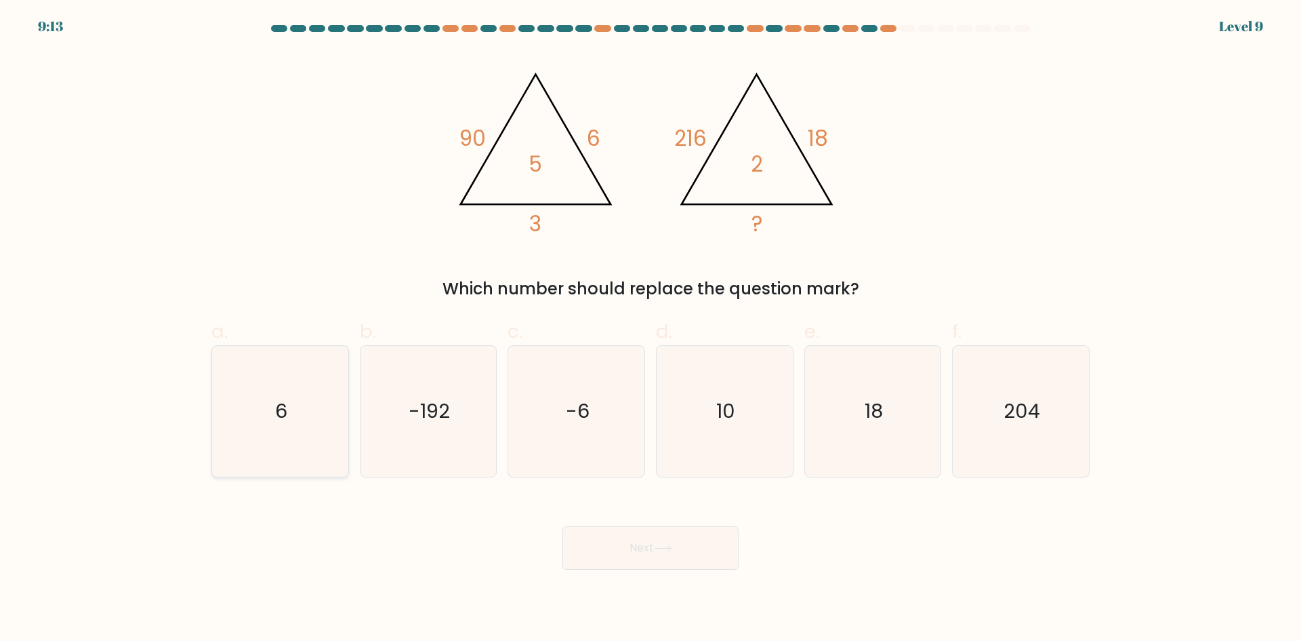
click at [289, 411] on icon "6" at bounding box center [280, 411] width 131 height 131
click at [651, 329] on input "a. 6" at bounding box center [651, 325] width 1 height 9
radio input "true"
click at [689, 550] on button "Next" at bounding box center [651, 547] width 176 height 43
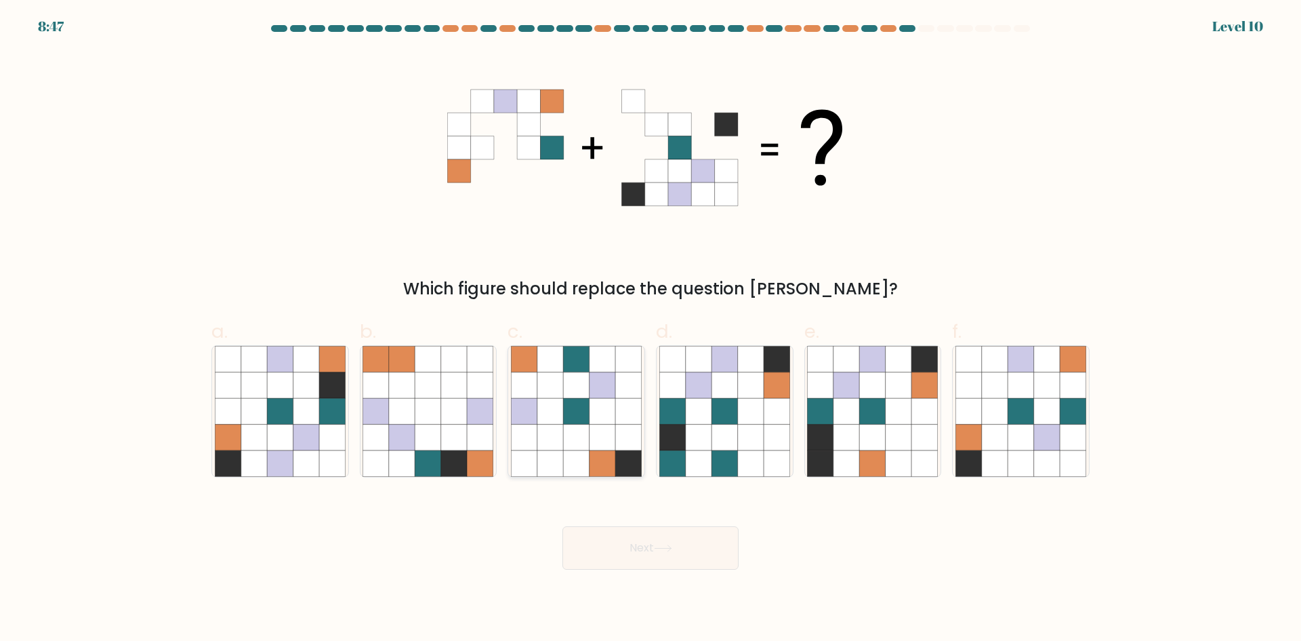
click at [594, 438] on icon at bounding box center [603, 437] width 26 height 26
click at [651, 329] on input "c." at bounding box center [651, 325] width 1 height 9
radio input "true"
click at [649, 542] on button "Next" at bounding box center [651, 547] width 176 height 43
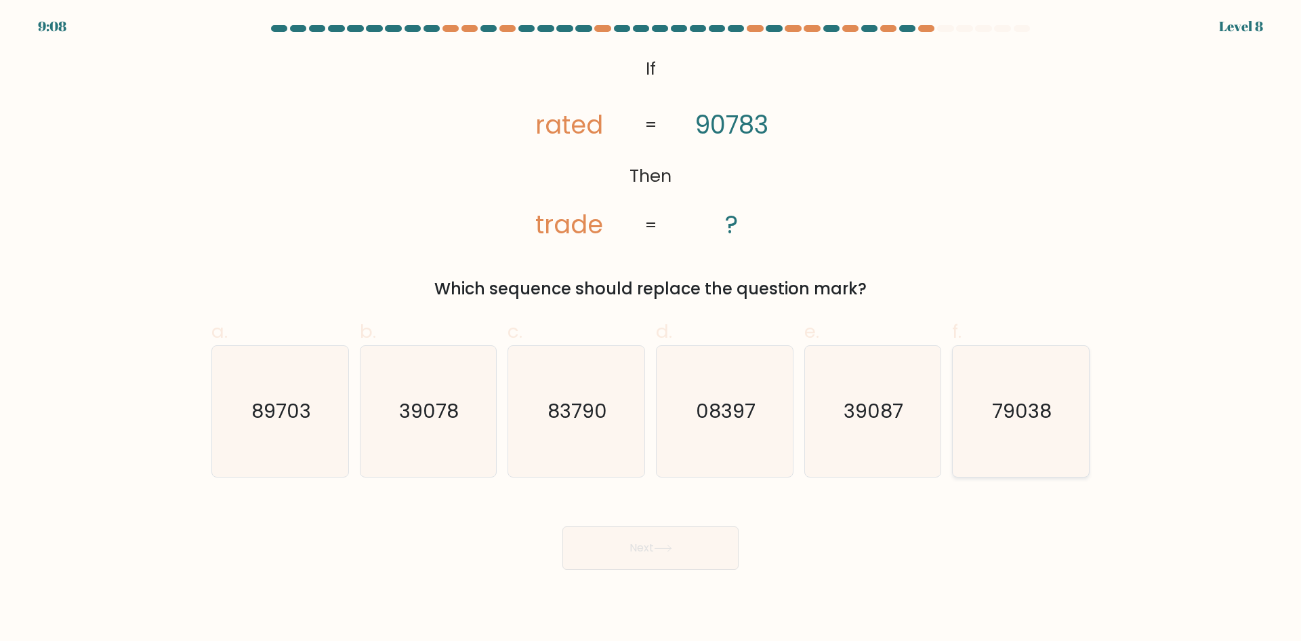
click at [988, 434] on icon "79038" at bounding box center [1021, 411] width 131 height 131
click at [651, 329] on input "f. 79038" at bounding box center [651, 325] width 1 height 9
radio input "true"
click at [649, 538] on button "Next" at bounding box center [651, 547] width 176 height 43
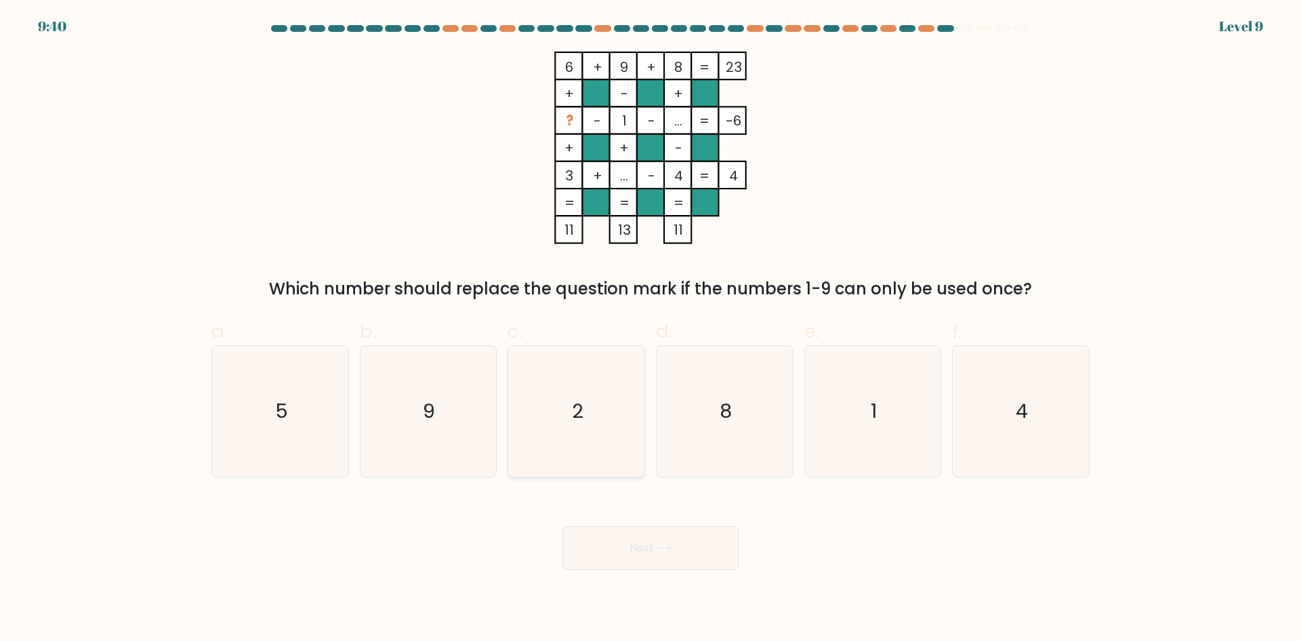
click at [622, 424] on icon "2" at bounding box center [576, 411] width 131 height 131
click at [651, 329] on input "c. 2" at bounding box center [651, 325] width 1 height 9
radio input "true"
click at [661, 540] on button "Next" at bounding box center [651, 547] width 176 height 43
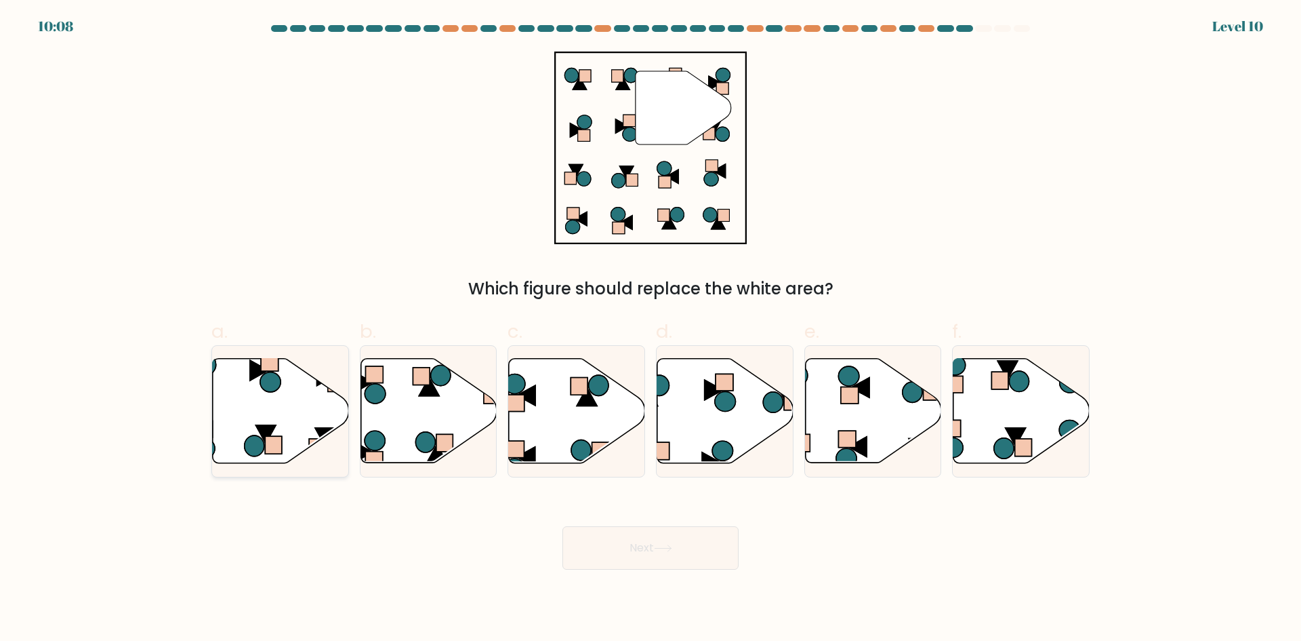
click at [260, 372] on icon at bounding box center [259, 370] width 18 height 20
click at [651, 329] on input "a." at bounding box center [651, 325] width 1 height 9
radio input "true"
click at [672, 535] on button "Next" at bounding box center [651, 547] width 176 height 43
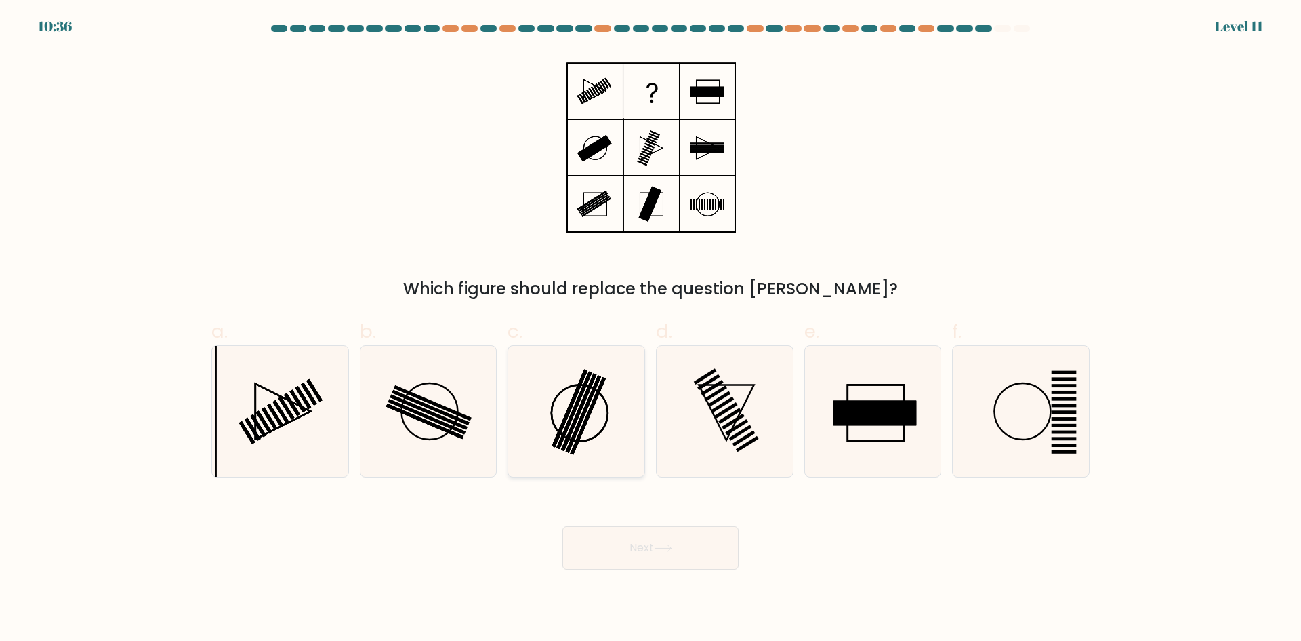
click at [578, 403] on rect at bounding box center [574, 409] width 35 height 77
click at [651, 329] on input "c." at bounding box center [651, 325] width 1 height 9
radio input "true"
click at [672, 544] on icon at bounding box center [663, 547] width 18 height 7
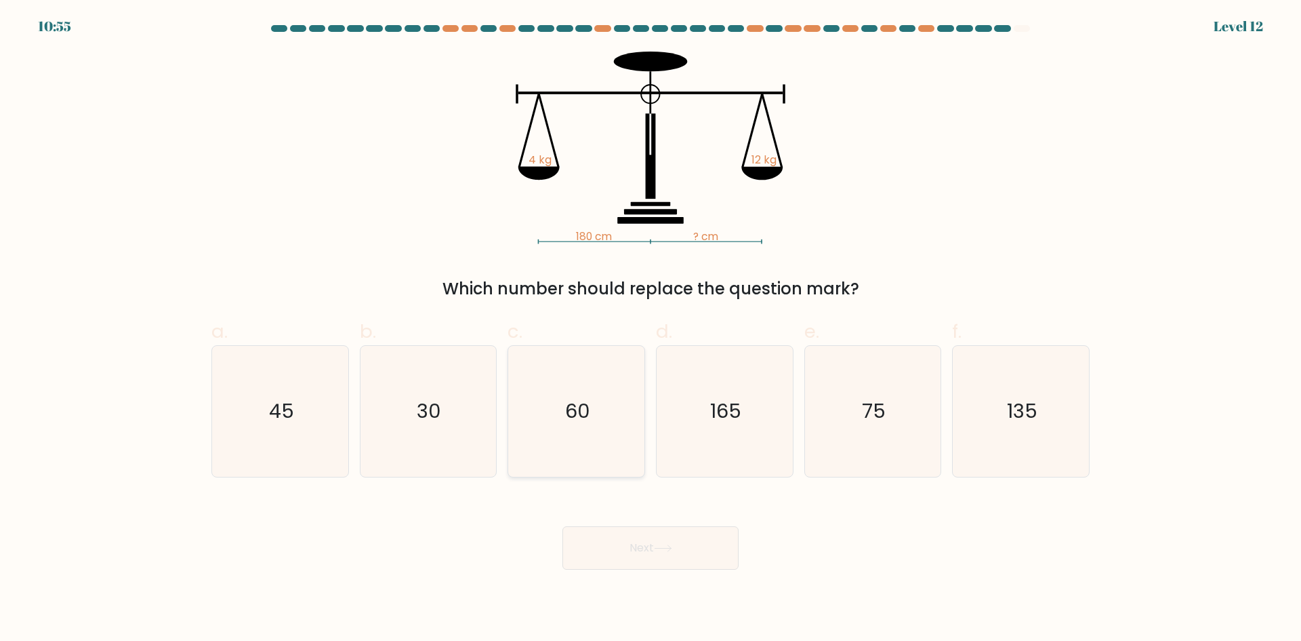
click at [577, 394] on icon "60" at bounding box center [576, 411] width 131 height 131
click at [651, 329] on input "c. 60" at bounding box center [651, 325] width 1 height 9
radio input "true"
click at [706, 546] on button "Next" at bounding box center [651, 547] width 176 height 43
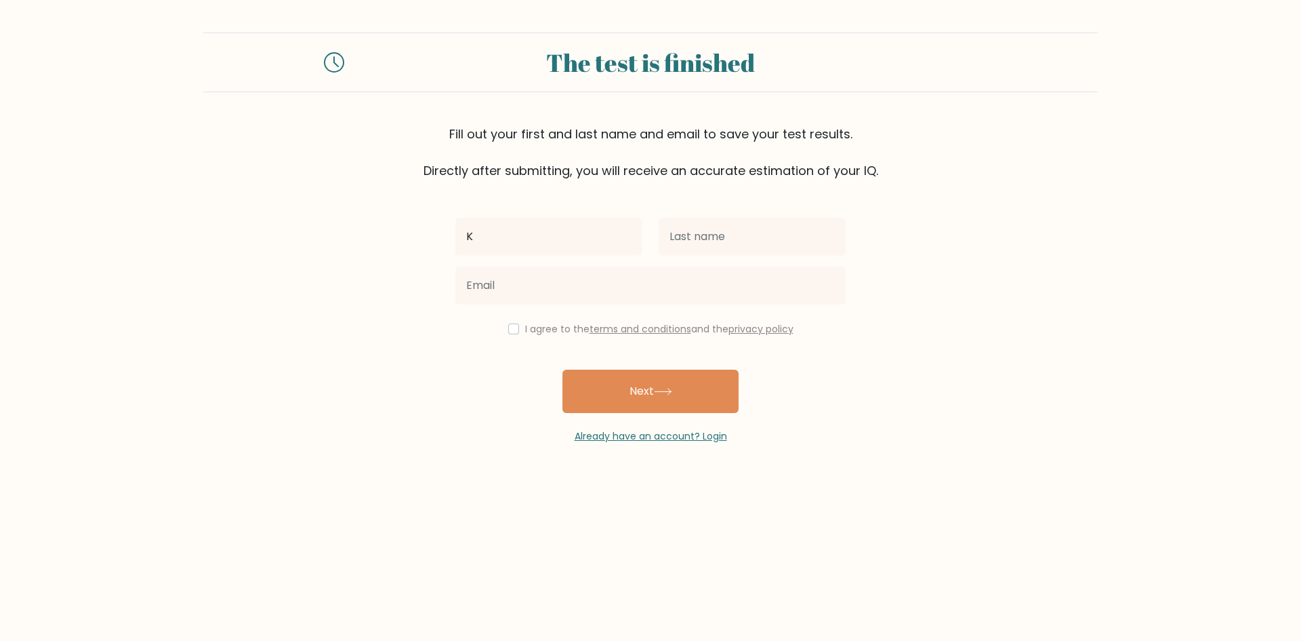
type input "[PERSON_NAME]"
click at [681, 240] on input "text" at bounding box center [752, 237] width 187 height 38
type input "Casue"
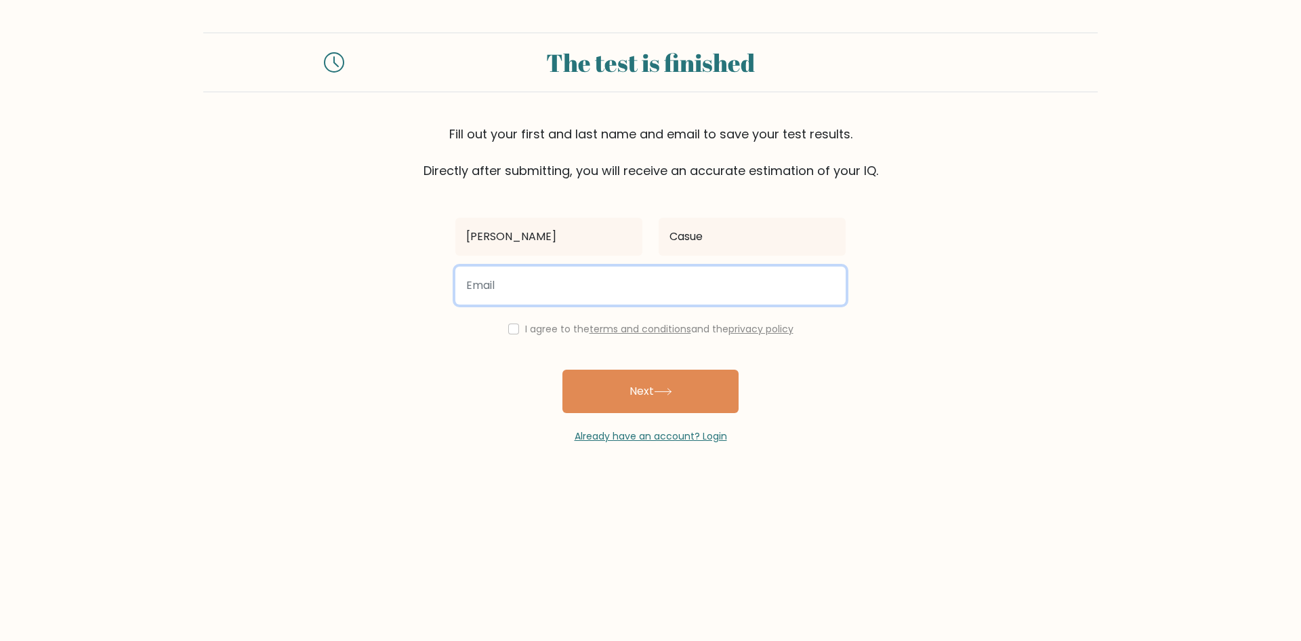
click at [674, 281] on input "email" at bounding box center [651, 285] width 390 height 38
type input "katecasue29@gmail.com"
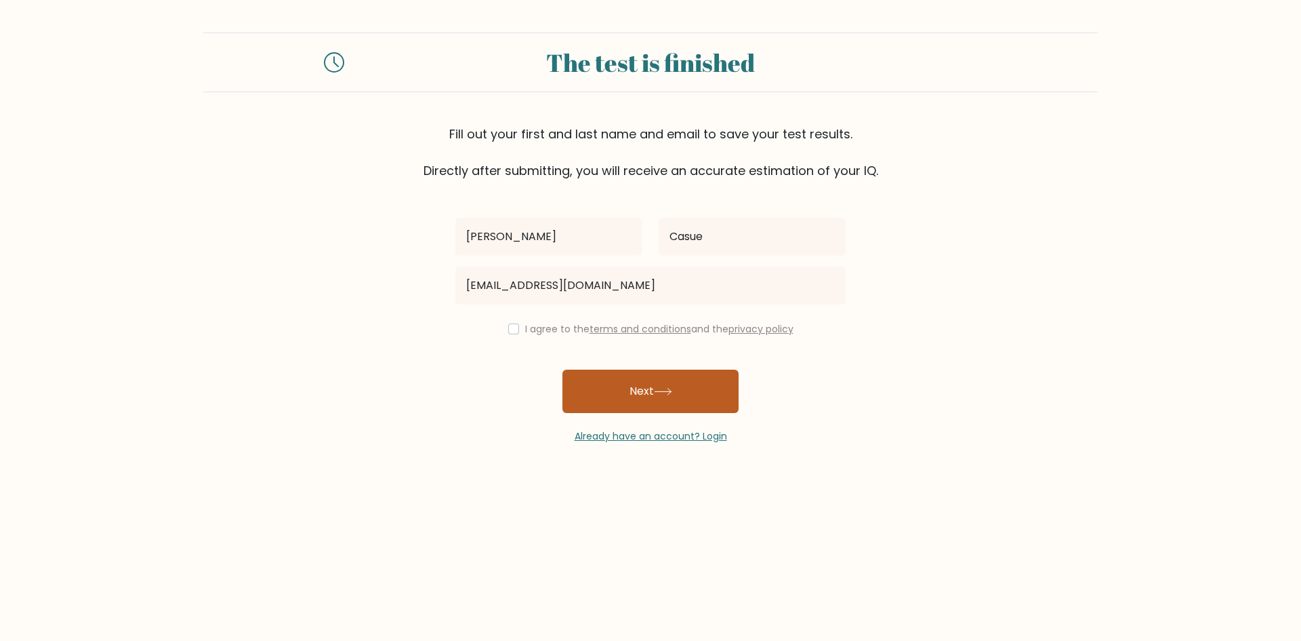
click at [639, 390] on button "Next" at bounding box center [651, 390] width 176 height 43
click at [510, 328] on input "checkbox" at bounding box center [513, 328] width 11 height 11
checkbox input "true"
click at [635, 386] on button "Next" at bounding box center [651, 390] width 176 height 43
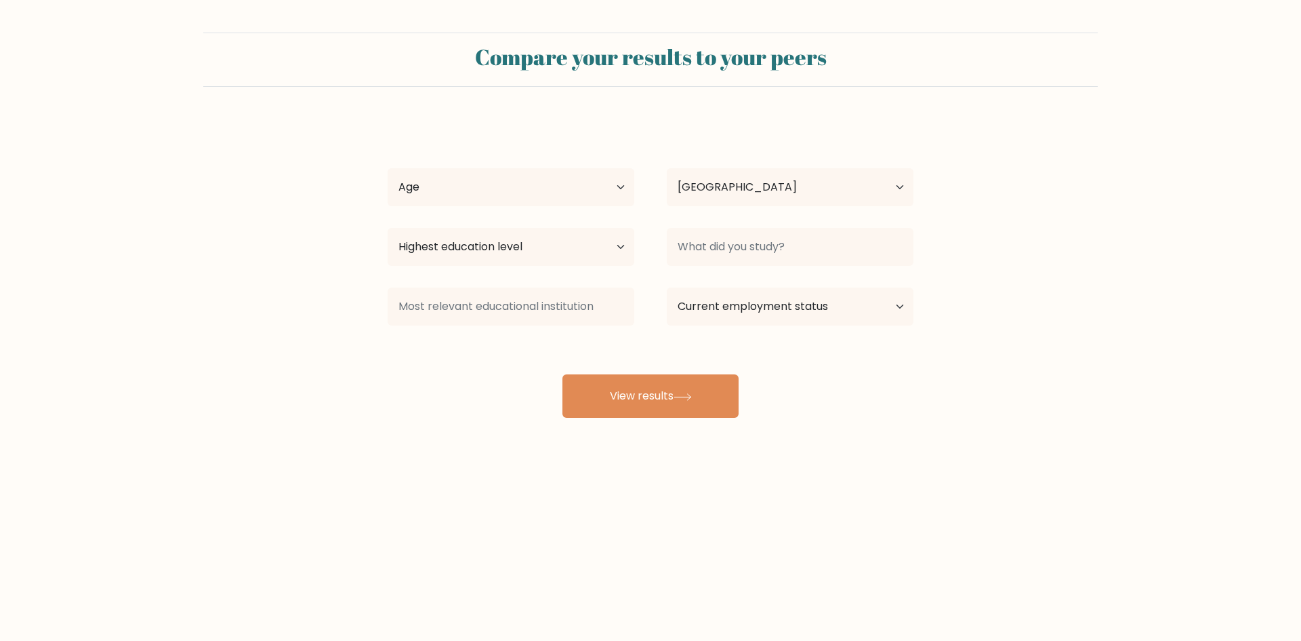
select select "PH"
click at [584, 181] on select "Age Under [DEMOGRAPHIC_DATA] [DEMOGRAPHIC_DATA] [DEMOGRAPHIC_DATA] [DEMOGRAPHIC…" at bounding box center [511, 187] width 247 height 38
select select "18_24"
click at [388, 168] on select "Age Under [DEMOGRAPHIC_DATA] [DEMOGRAPHIC_DATA] [DEMOGRAPHIC_DATA] [DEMOGRAPHIC…" at bounding box center [511, 187] width 247 height 38
click at [510, 248] on select "Highest education level No schooling Primary Lower Secondary Upper Secondary Oc…" at bounding box center [511, 247] width 247 height 38
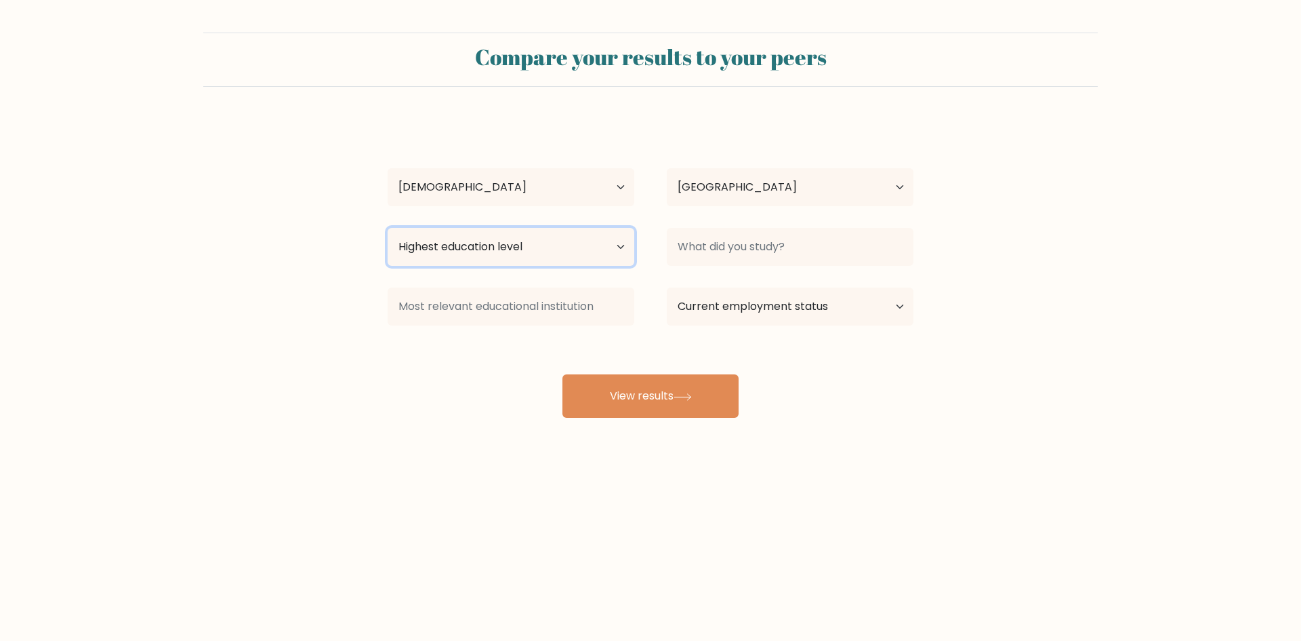
select select "bachelors_degree"
click at [388, 228] on select "Highest education level No schooling Primary Lower Secondary Upper Secondary Oc…" at bounding box center [511, 247] width 247 height 38
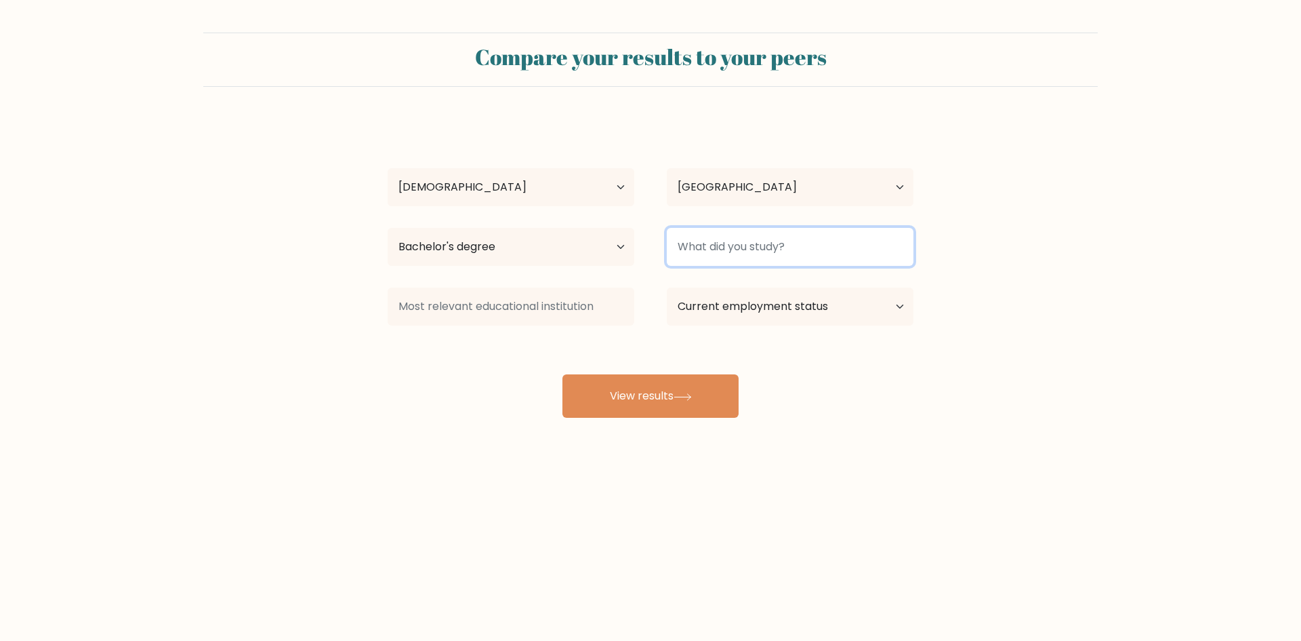
click at [712, 242] on input at bounding box center [790, 247] width 247 height 38
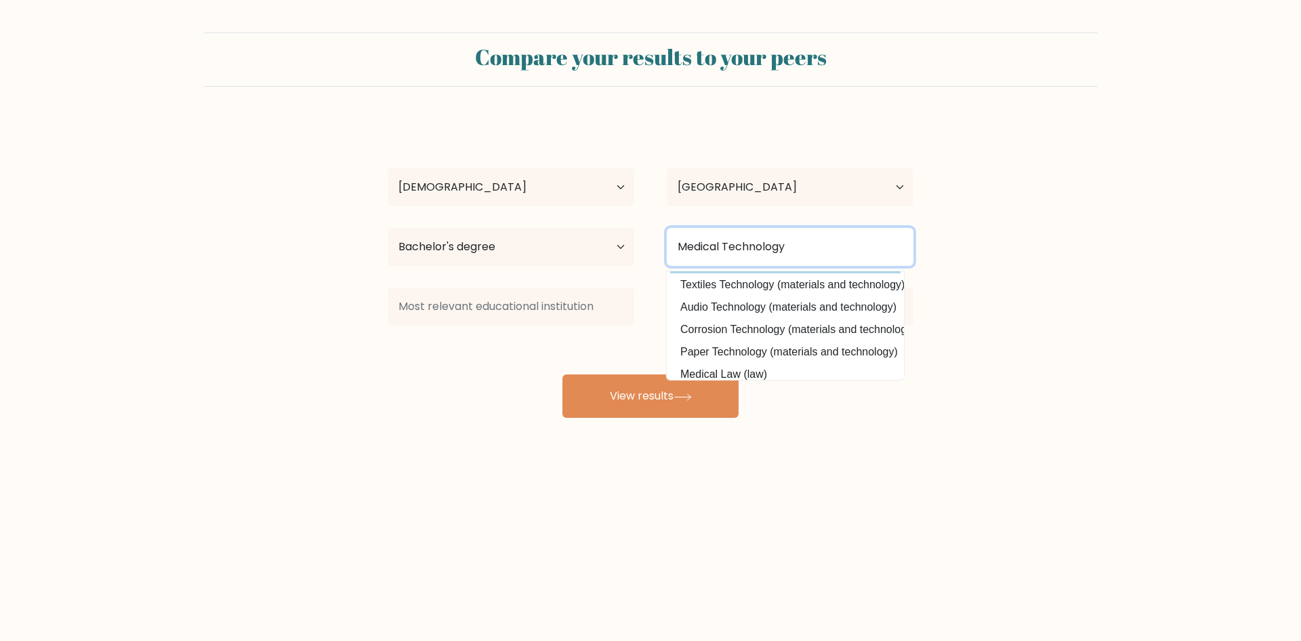
scroll to position [132, 0]
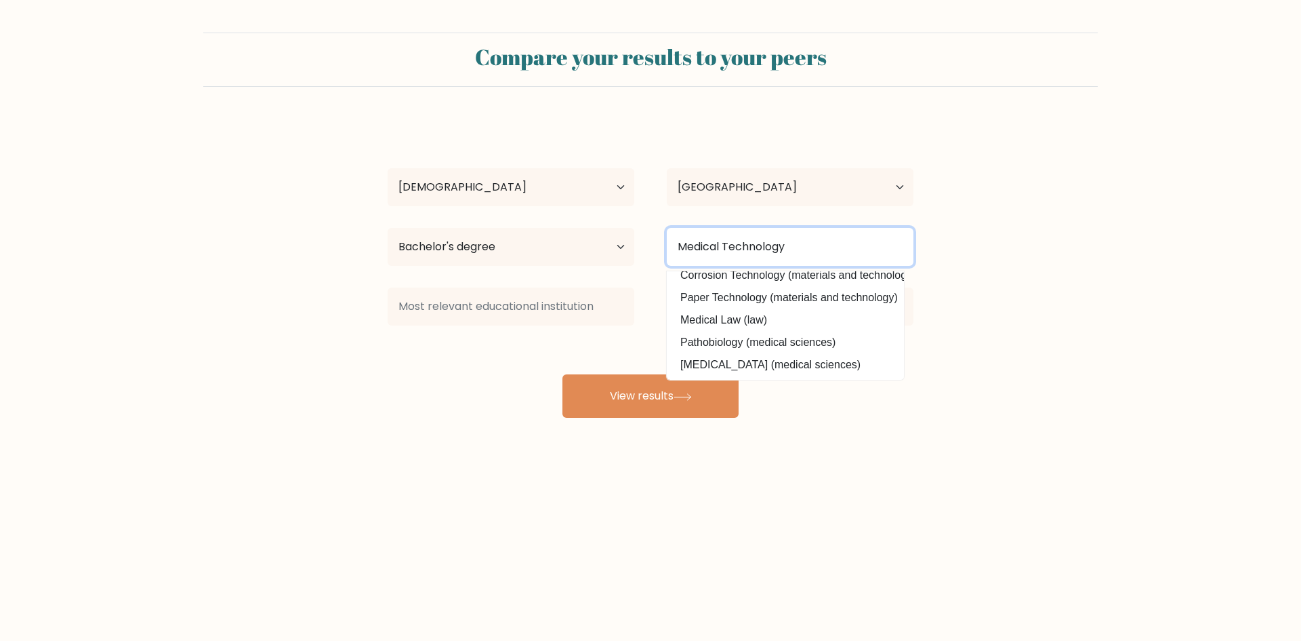
type input "Medical Technology"
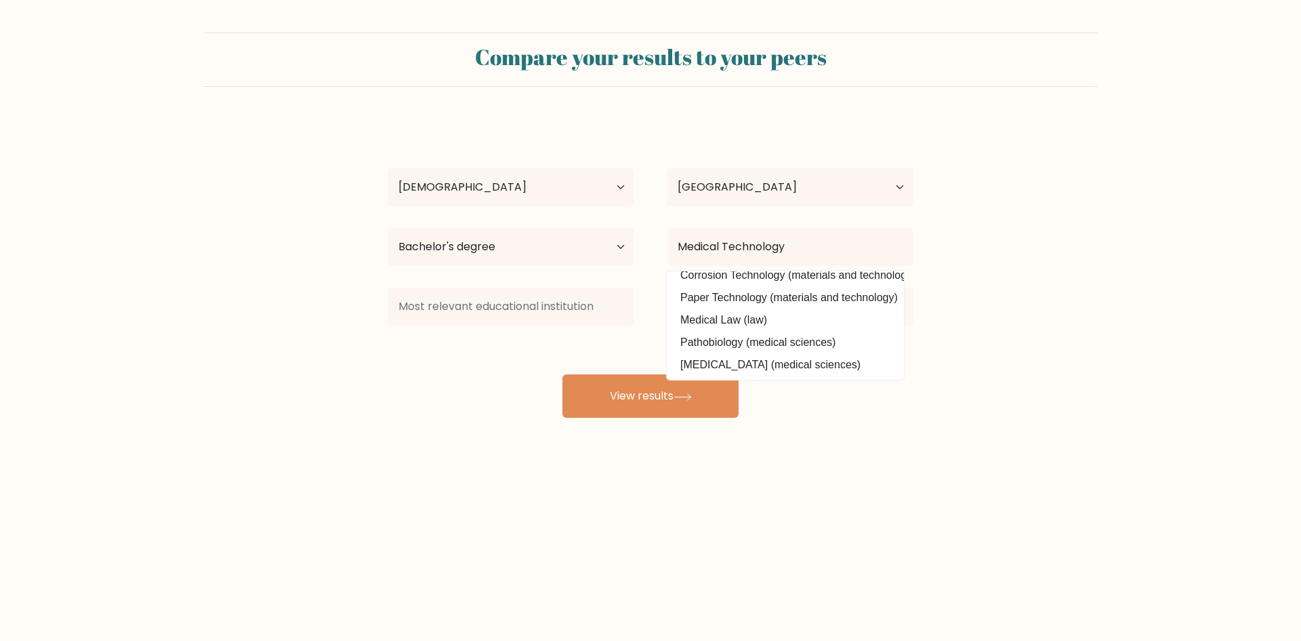
click at [987, 300] on form "Compare your results to your peers [PERSON_NAME] Age Under [DEMOGRAPHIC_DATA] […" at bounding box center [650, 225] width 1301 height 385
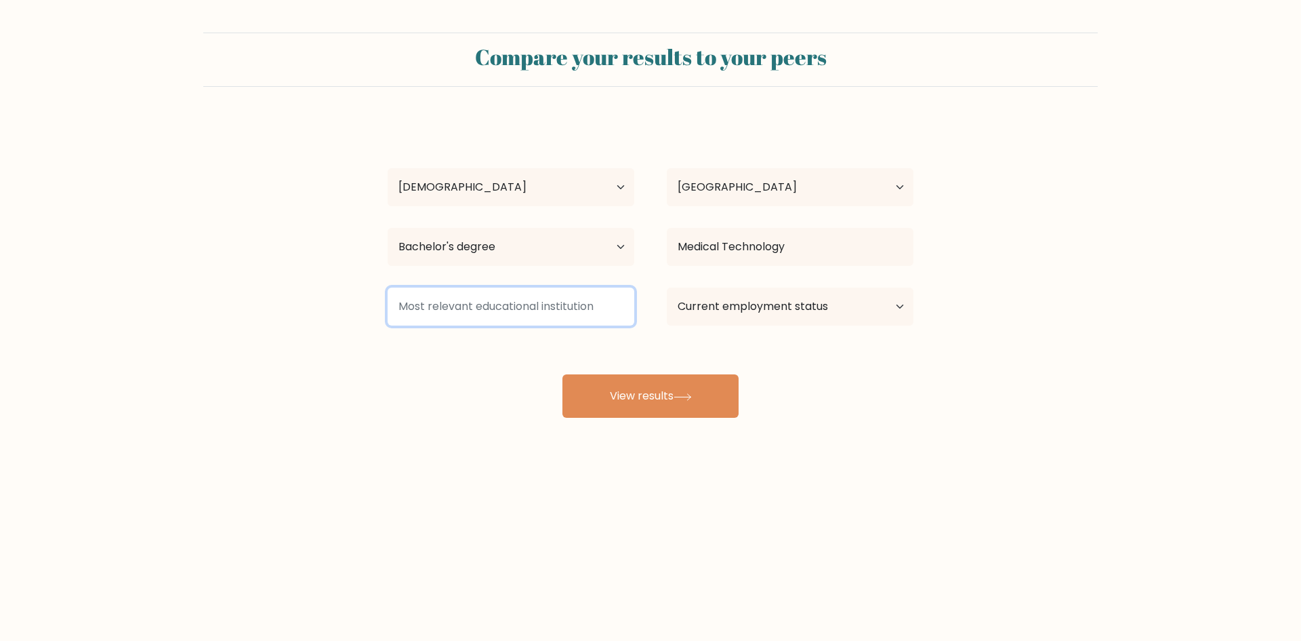
click at [478, 298] on input at bounding box center [511, 306] width 247 height 38
click at [788, 313] on select "Current employment status Employed Student Retired Other / prefer not to answer" at bounding box center [790, 306] width 247 height 38
select select "other"
click at [667, 287] on select "Current employment status Employed Student Retired Other / prefer not to answer" at bounding box center [790, 306] width 247 height 38
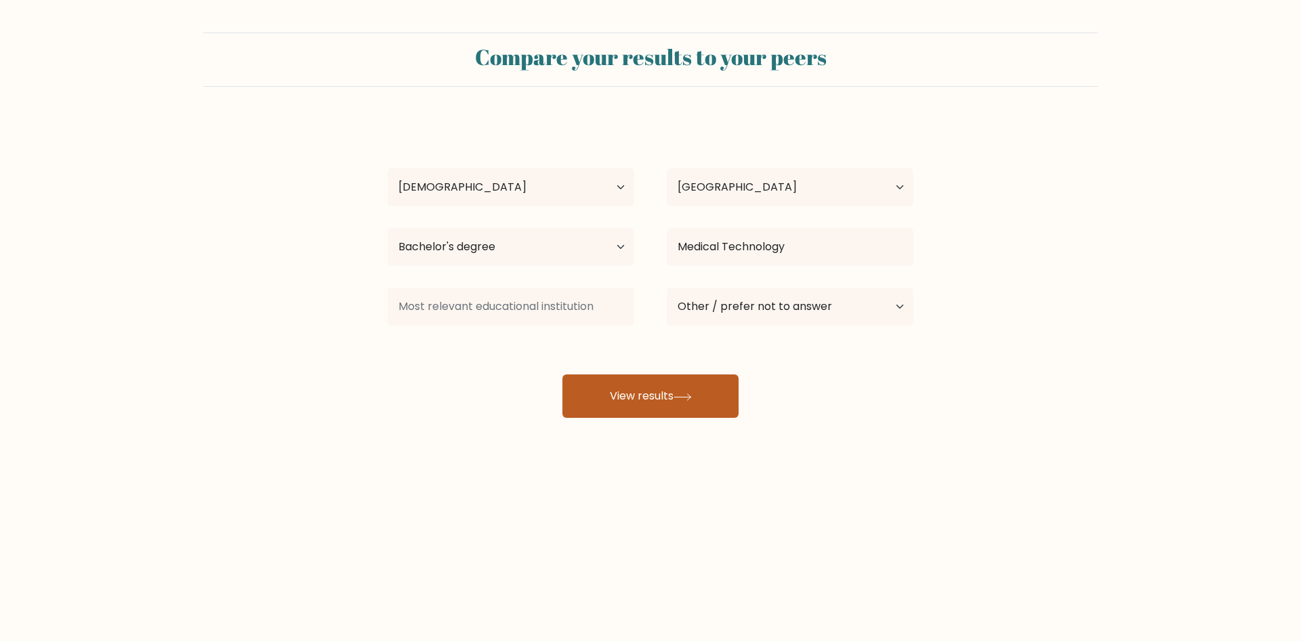
click at [679, 401] on button "View results" at bounding box center [651, 395] width 176 height 43
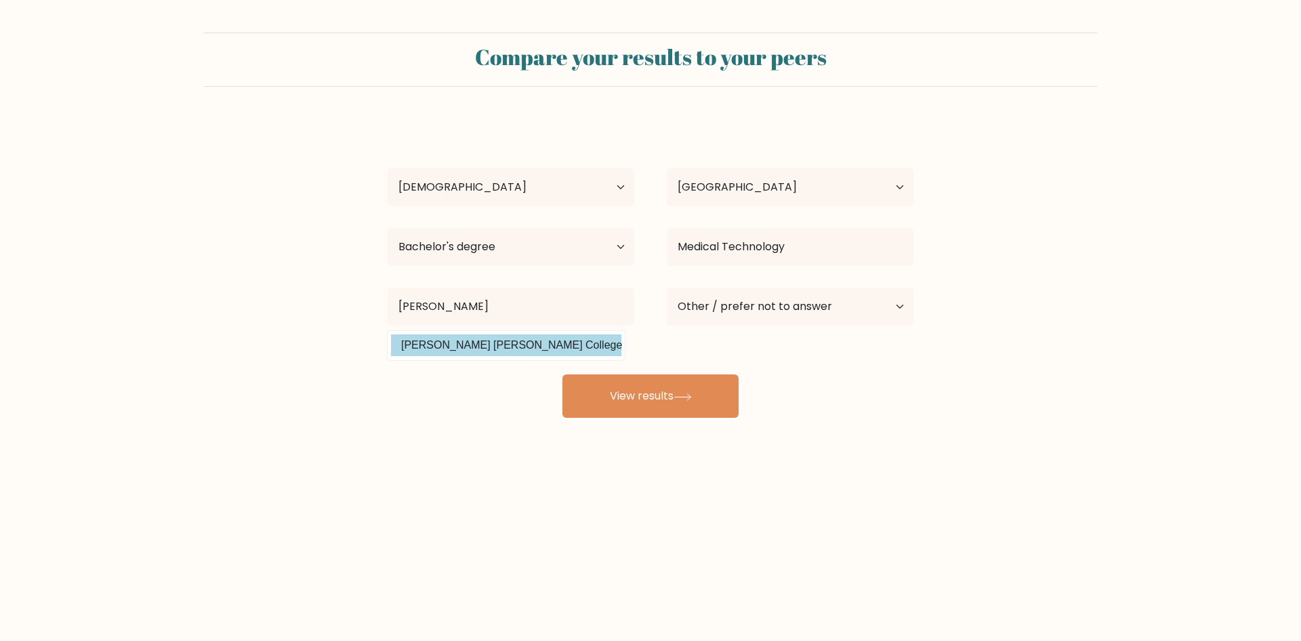
click at [531, 344] on option "[PERSON_NAME] [PERSON_NAME] College ([GEOGRAPHIC_DATA])" at bounding box center [506, 345] width 230 height 22
type input "[PERSON_NAME] [PERSON_NAME] College"
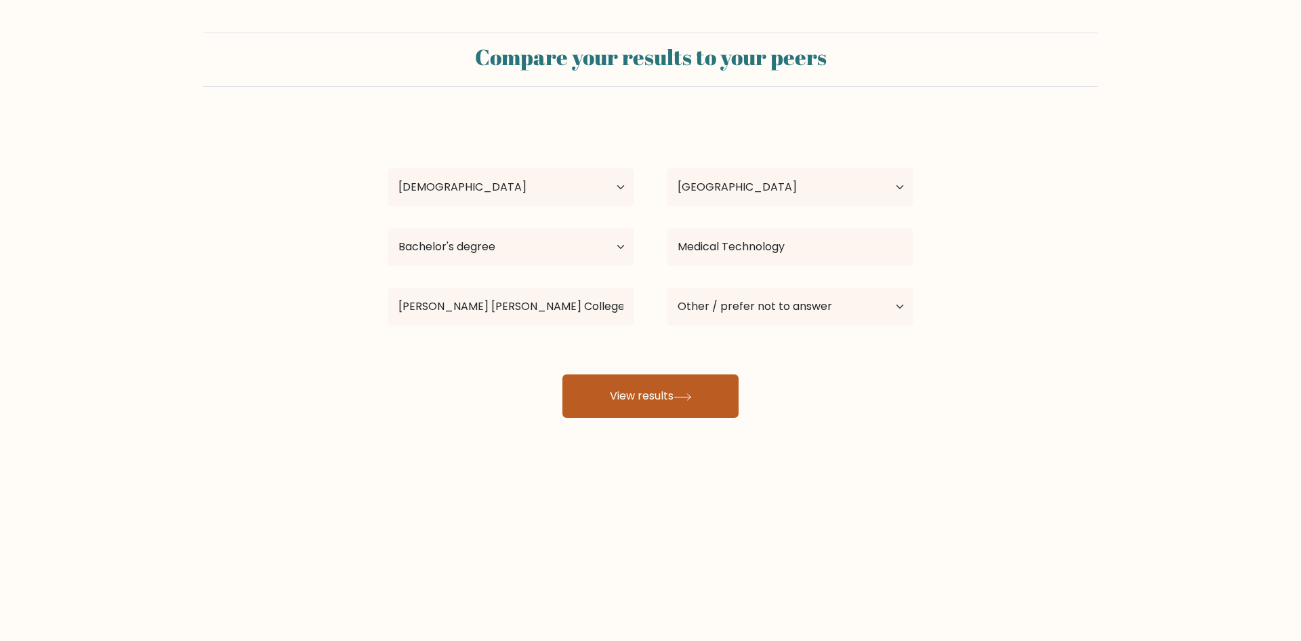
click at [632, 389] on button "View results" at bounding box center [651, 395] width 176 height 43
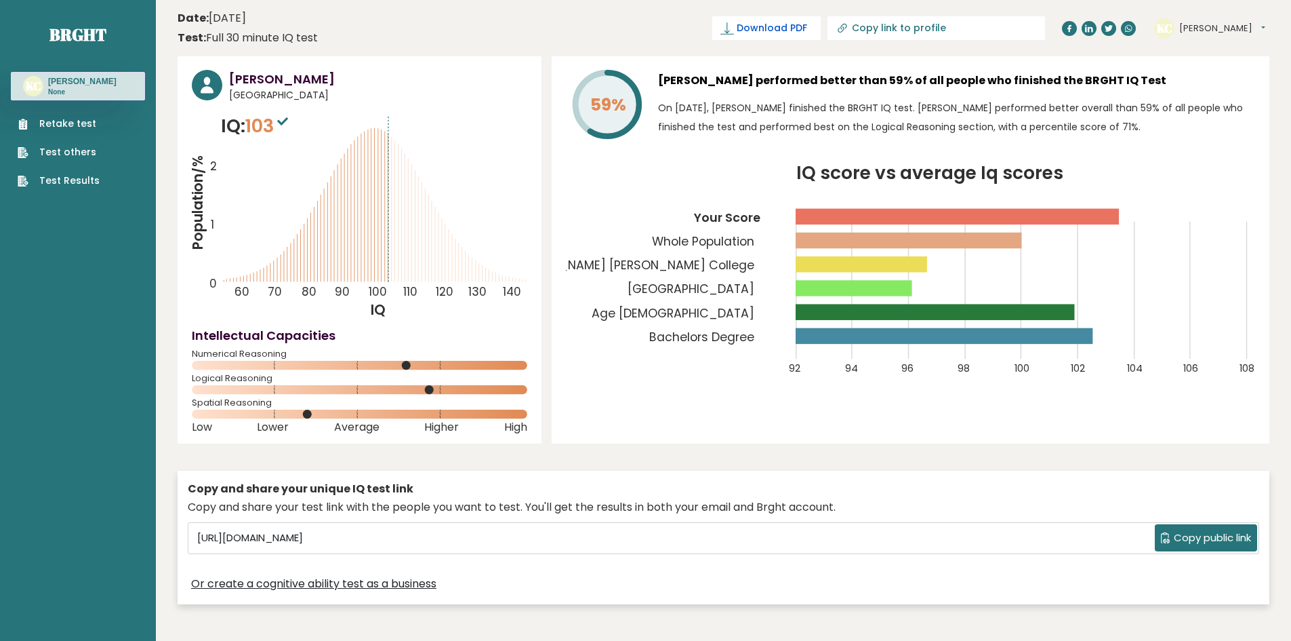
click at [807, 33] on span "Download PDF" at bounding box center [772, 28] width 70 height 14
